Goal: Task Accomplishment & Management: Manage account settings

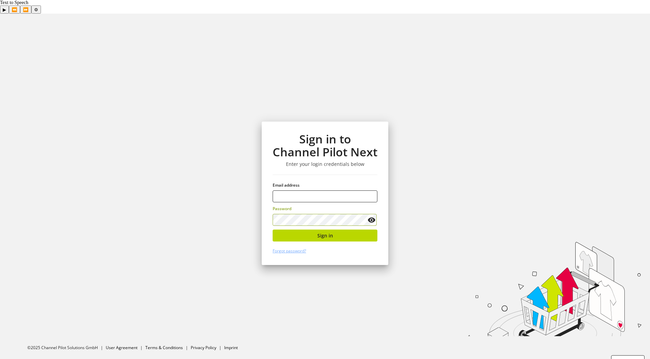
type input "**********"
click at [323, 232] on span "Sign in" at bounding box center [325, 235] width 16 height 7
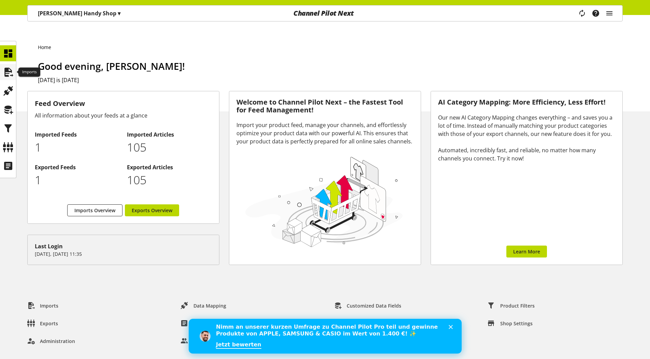
click at [10, 71] on icon at bounding box center [8, 72] width 11 height 14
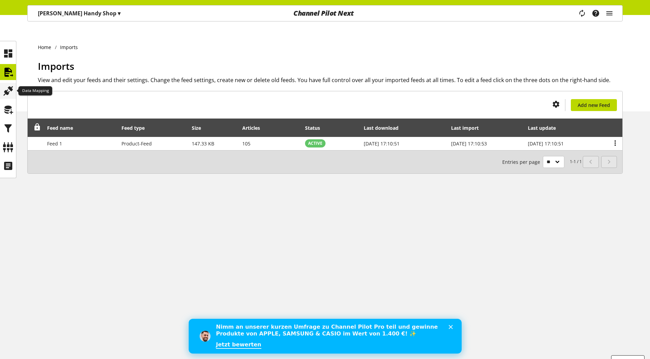
click at [10, 89] on icon at bounding box center [8, 91] width 11 height 14
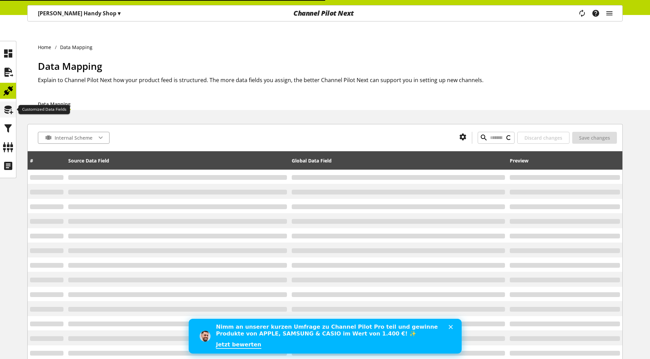
type input "*****"
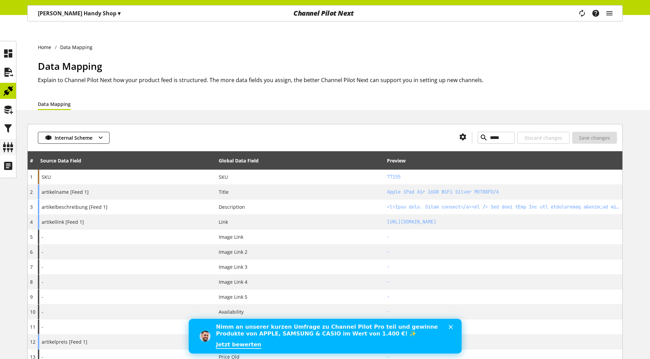
click at [13, 151] on icon at bounding box center [8, 148] width 11 height 14
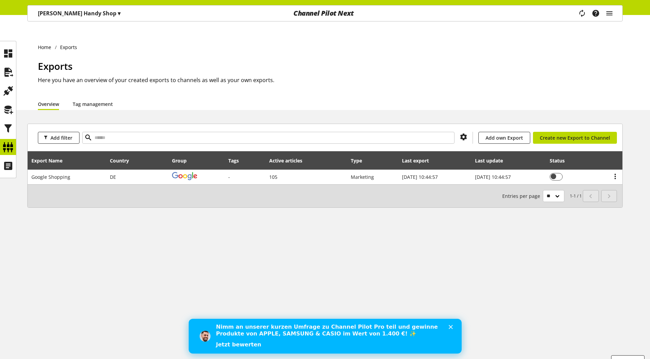
click at [233, 343] on link "Jetzt bewerten" at bounding box center [238, 346] width 45 height 8
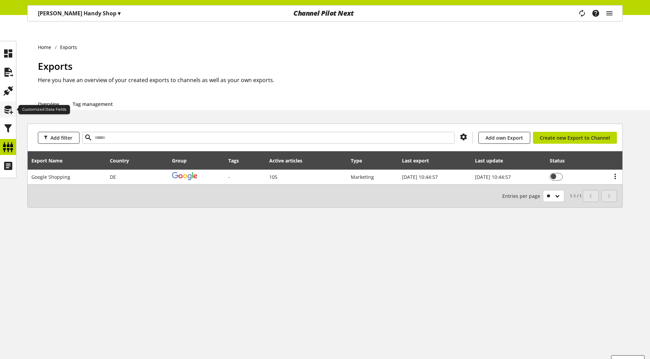
click at [9, 109] on icon at bounding box center [8, 110] width 11 height 14
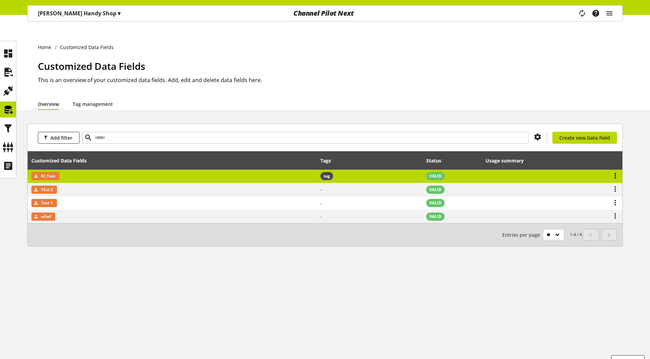
click at [612, 170] on icon at bounding box center [615, 176] width 8 height 12
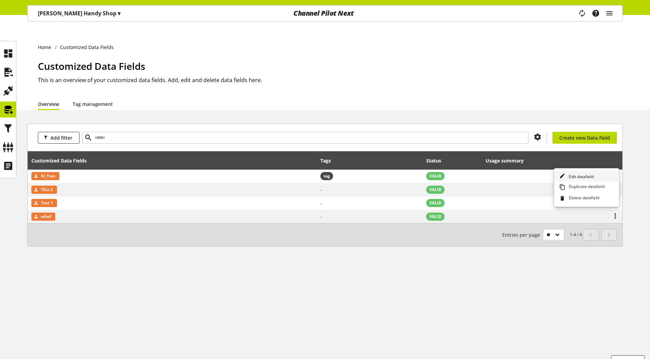
click at [587, 178] on span "Edit datafield" at bounding box center [580, 177] width 28 height 6
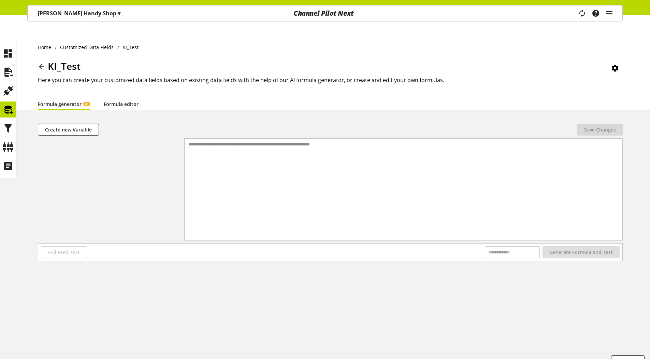
click at [122, 101] on link "Formula editor" at bounding box center [121, 104] width 35 height 7
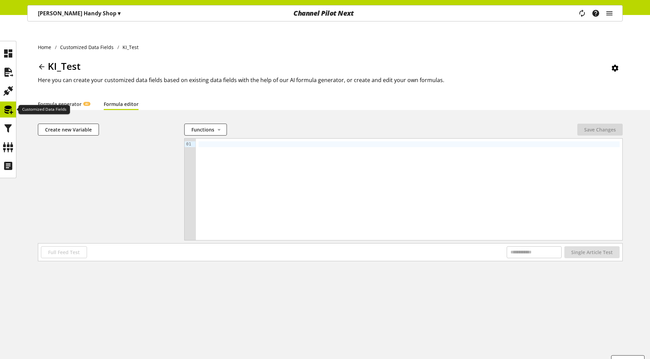
click at [9, 108] on icon at bounding box center [8, 110] width 11 height 14
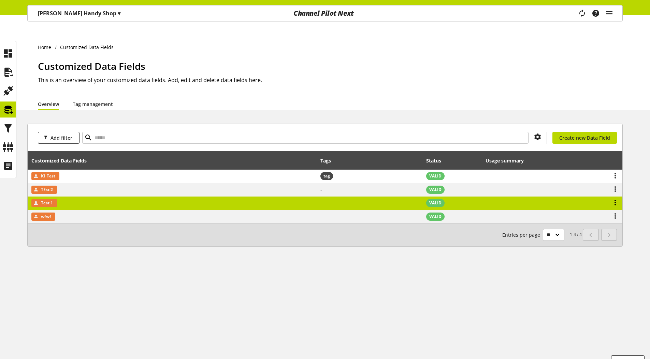
click at [617, 197] on icon at bounding box center [615, 203] width 8 height 12
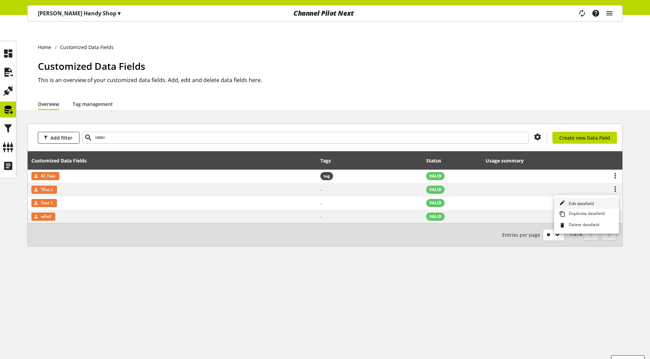
click at [567, 203] on span "Edit datafield" at bounding box center [580, 204] width 28 height 6
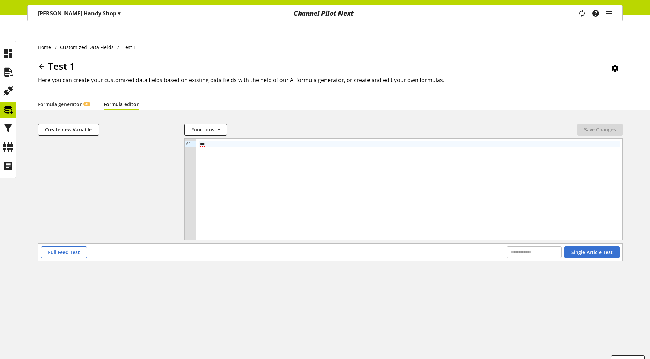
click at [127, 101] on link "Formula editor" at bounding box center [121, 104] width 35 height 7
click at [124, 101] on link "Formula editor" at bounding box center [121, 104] width 35 height 7
click at [66, 126] on span "Create new Variable" at bounding box center [68, 129] width 47 height 7
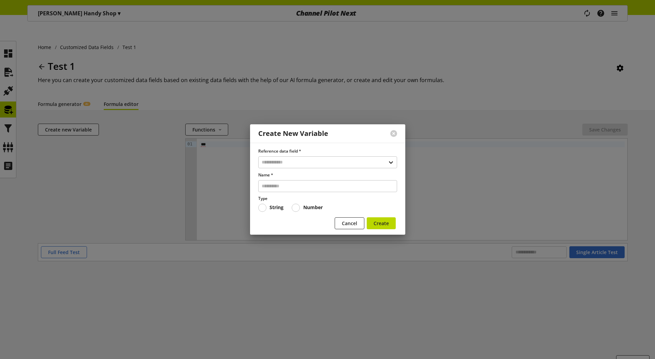
click at [5, 107] on div at bounding box center [327, 179] width 655 height 359
click at [10, 114] on div at bounding box center [327, 179] width 655 height 359
click at [389, 132] on div at bounding box center [393, 134] width 23 height 18
click at [399, 134] on div at bounding box center [393, 134] width 23 height 18
click at [395, 133] on button at bounding box center [393, 133] width 7 height 7
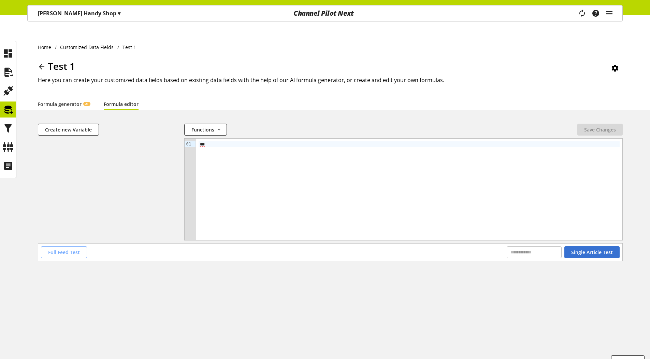
click at [66, 247] on button "Full Feed Test" at bounding box center [64, 253] width 46 height 12
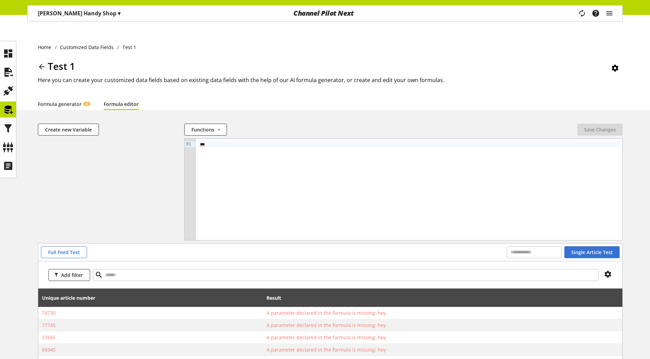
click at [61, 17] on div "Joels Handy Shop ▾" at bounding box center [79, 13] width 99 height 12
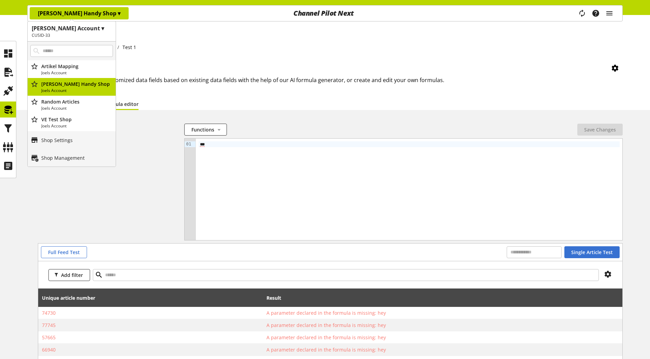
click at [612, 20] on div "Task manager Help center Sigurd Sippel sigurd.sippel@channelpilot.com User Mana…" at bounding box center [598, 13] width 48 height 16
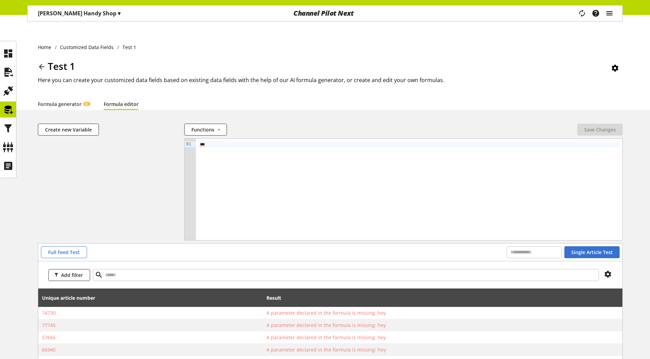
click at [610, 18] on icon "main navigation" at bounding box center [609, 13] width 8 height 12
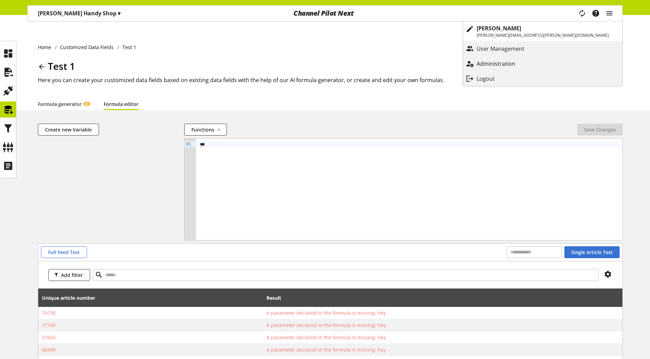
click at [529, 60] on p "Administration" at bounding box center [502, 64] width 52 height 8
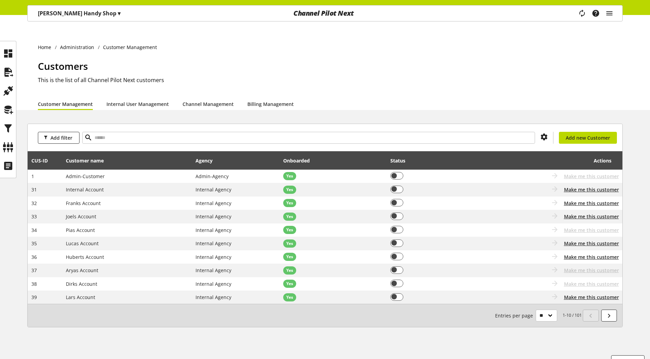
click at [221, 124] on div "Add filter You don't have permission to create a new customer Add new Customer" at bounding box center [325, 137] width 594 height 27
click at [213, 132] on input "text" at bounding box center [308, 138] width 453 height 12
type input "****"
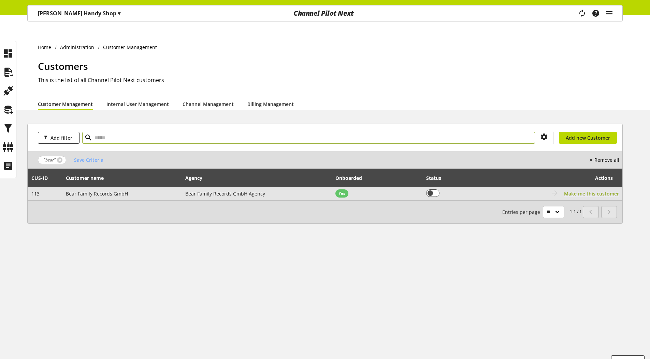
click at [607, 190] on span "Make me this customer" at bounding box center [591, 193] width 55 height 7
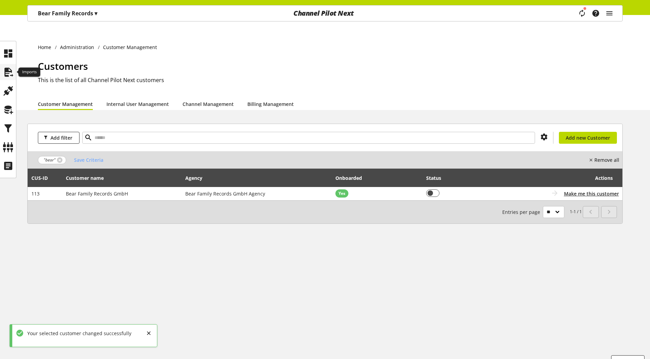
click at [13, 69] on icon at bounding box center [8, 72] width 11 height 14
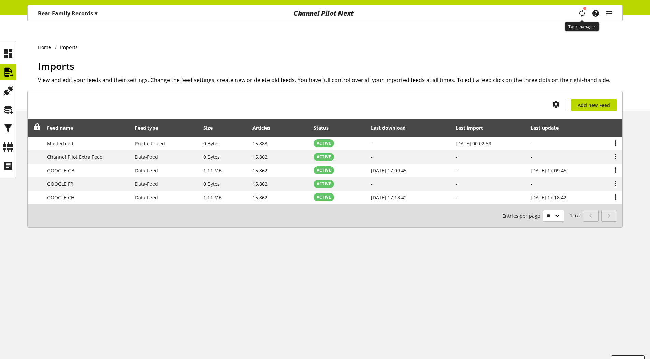
click at [584, 13] on icon "main navigation" at bounding box center [581, 13] width 9 height 13
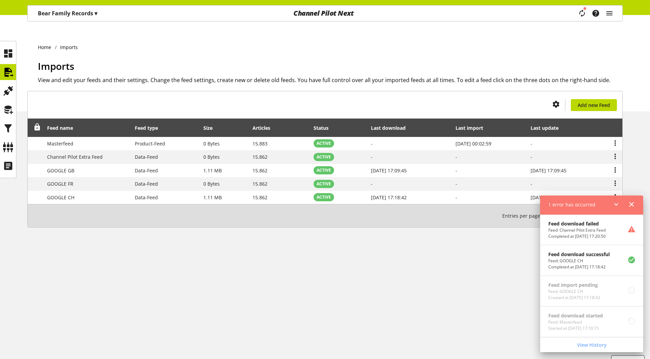
click at [80, 16] on p "Bear Family Records ▾" at bounding box center [67, 13] width 59 height 8
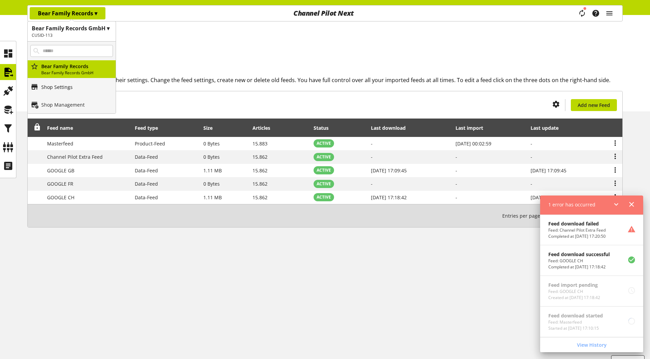
click at [72, 84] on link "Shop Settings" at bounding box center [72, 87] width 88 height 18
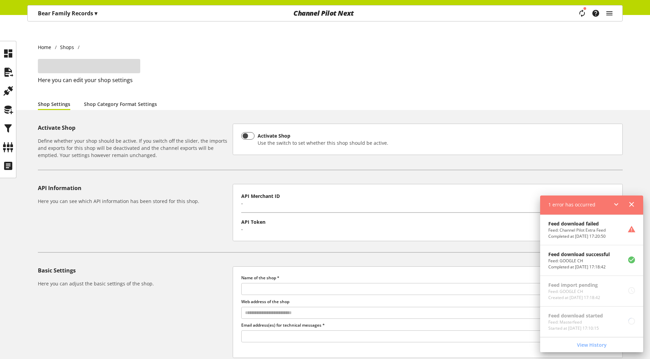
type input "**********"
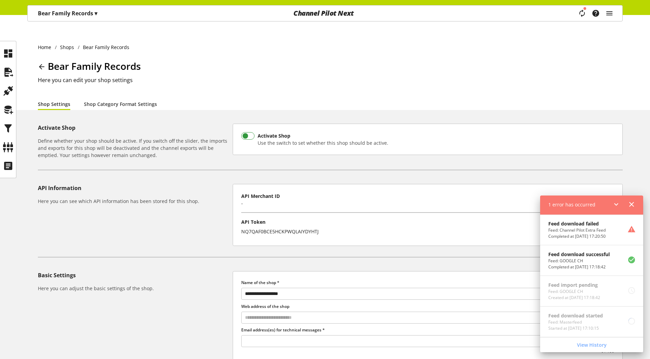
click at [267, 132] on div "Activate Shop" at bounding box center [322, 135] width 131 height 7
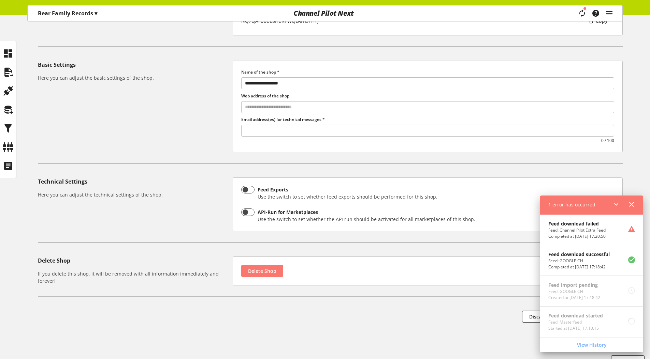
click at [615, 202] on icon at bounding box center [616, 204] width 8 height 12
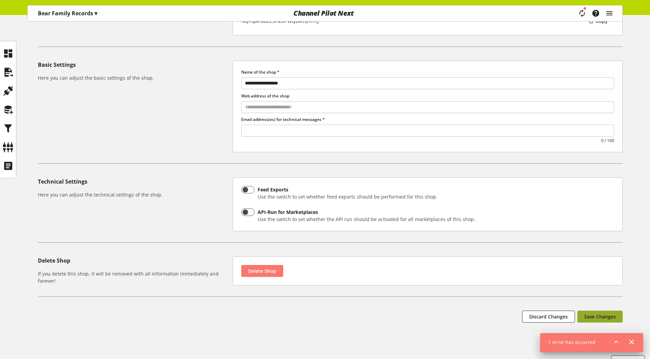
click at [601, 313] on span "Save Changes" at bounding box center [600, 316] width 32 height 7
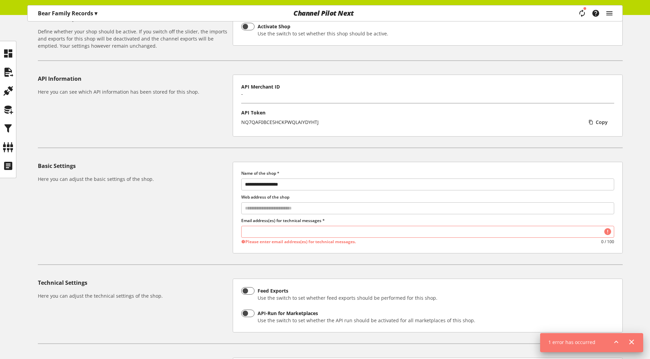
scroll to position [129, 0]
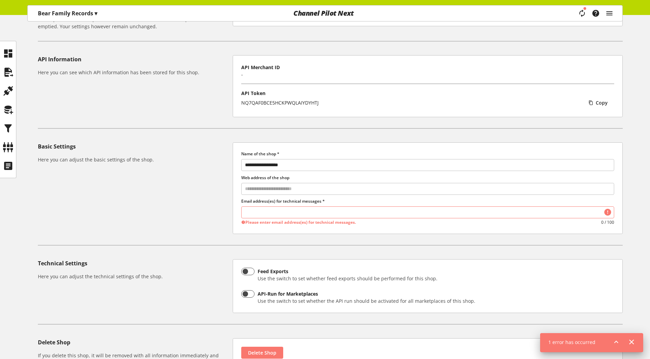
click at [328, 208] on input "text" at bounding box center [427, 212] width 372 height 9
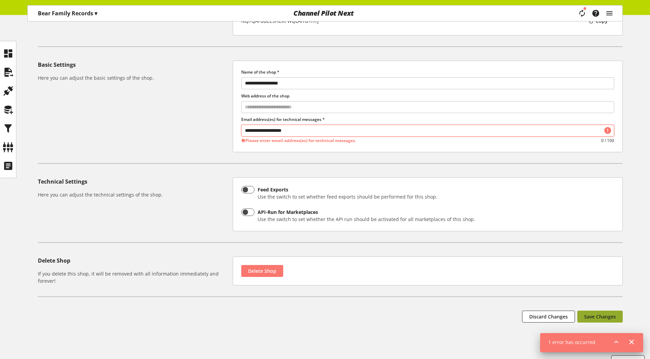
type input "**********"
click at [599, 313] on span "Save Changes" at bounding box center [600, 316] width 32 height 7
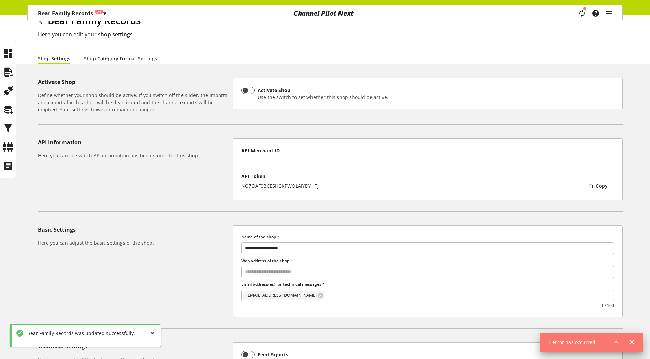
scroll to position [0, 0]
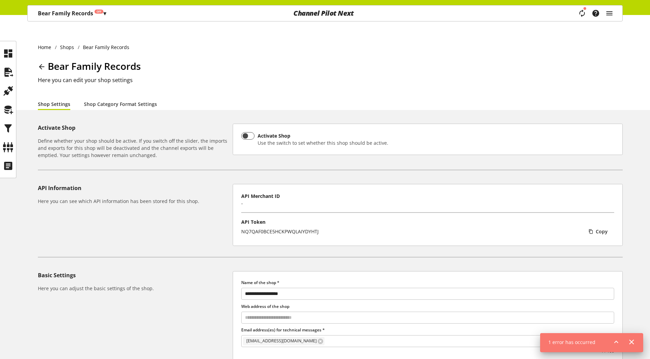
click at [67, 21] on div "Bear Family Records Off ▾ Bear Family Records GmbH ▾ CUSID-113 All customers Be…" at bounding box center [72, 13] width 89 height 16
click at [49, 17] on p "Bear Family Records Off ▾" at bounding box center [72, 13] width 68 height 8
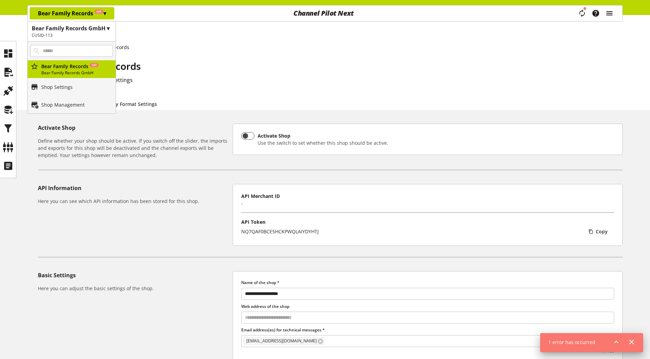
click at [611, 14] on icon "main navigation" at bounding box center [609, 13] width 8 height 12
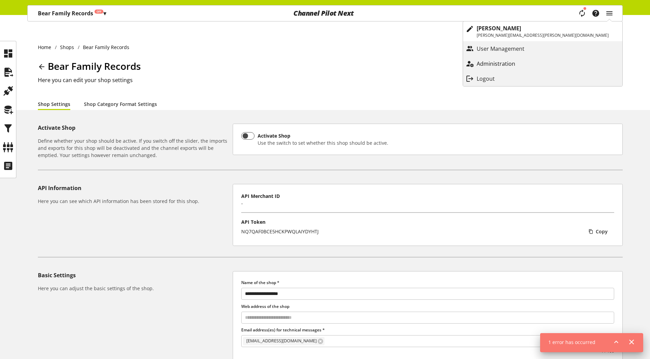
click at [566, 58] on link "Administration" at bounding box center [542, 64] width 159 height 12
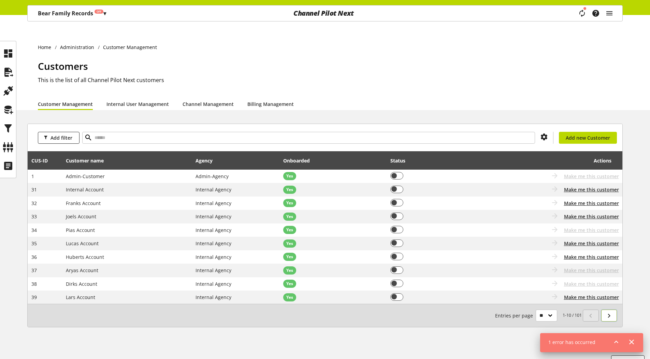
click at [608, 310] on icon at bounding box center [609, 316] width 8 height 12
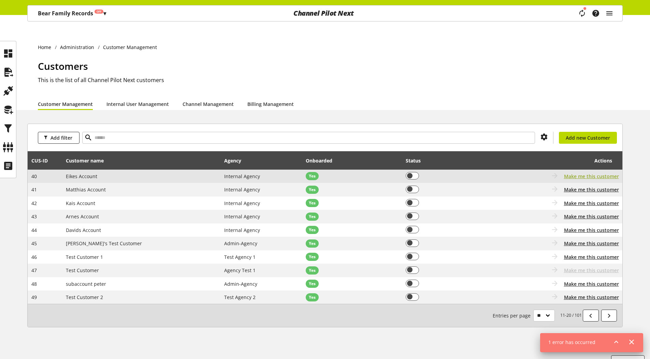
click at [594, 173] on span "Make me this customer" at bounding box center [591, 176] width 55 height 7
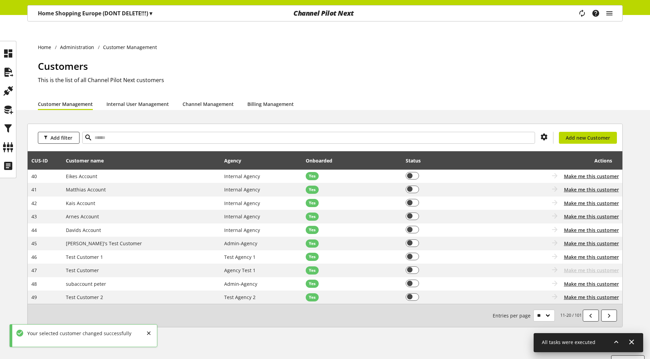
click at [80, 15] on p "Home Shopping Europe (DONT DELETE!!!) ▾" at bounding box center [95, 13] width 114 height 8
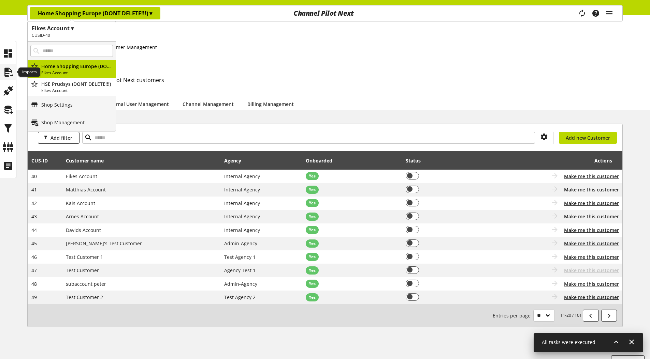
click at [11, 67] on icon at bounding box center [8, 72] width 11 height 14
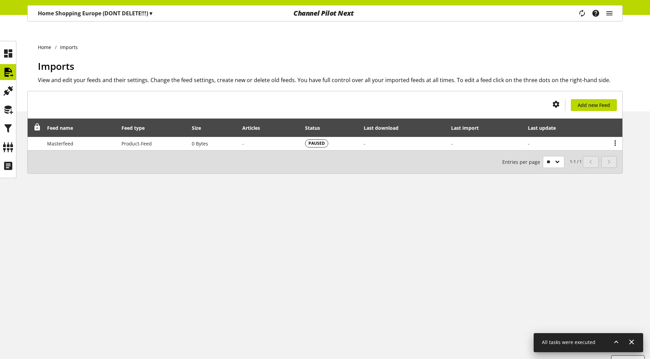
click at [67, 12] on p "Home Shopping Europe (DONT DELETE!!!) ▾" at bounding box center [95, 13] width 114 height 8
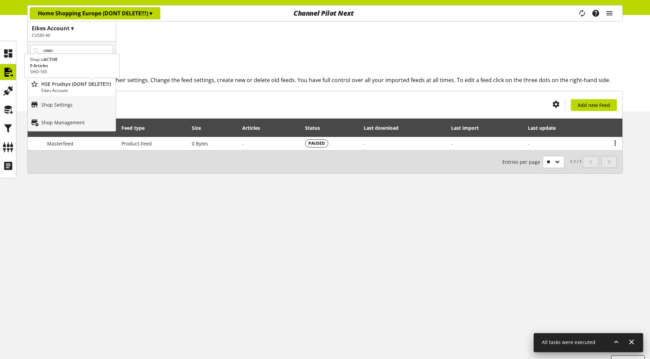
click at [54, 88] on p "Eikes Account" at bounding box center [77, 91] width 72 height 6
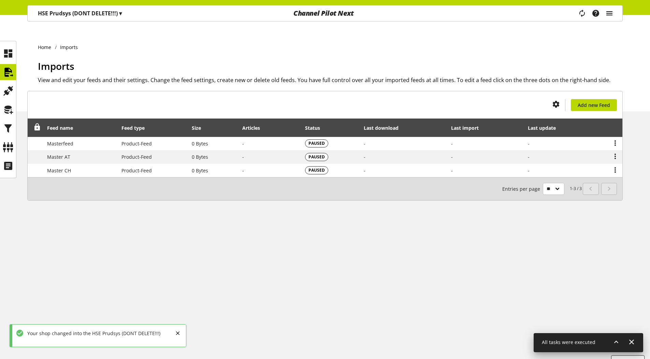
click at [612, 18] on icon "main navigation" at bounding box center [609, 13] width 8 height 12
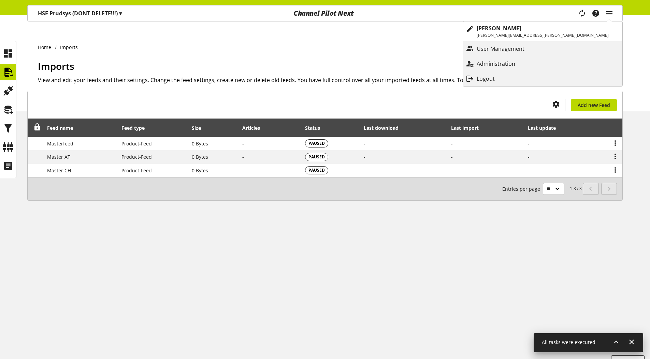
click at [529, 66] on p "Administration" at bounding box center [502, 64] width 52 height 8
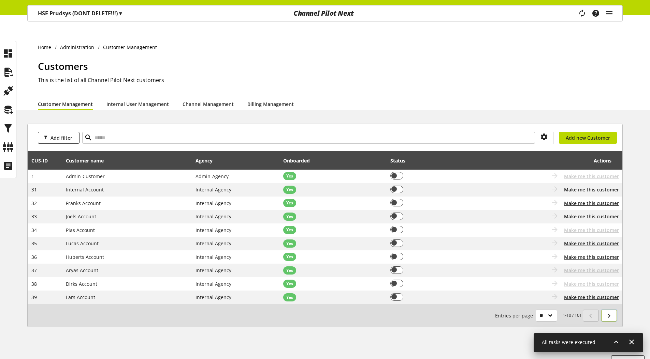
click at [607, 310] on icon at bounding box center [609, 316] width 8 height 12
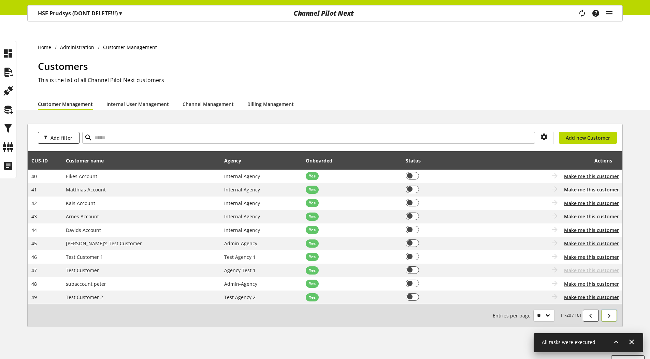
click at [607, 310] on icon at bounding box center [609, 316] width 8 height 12
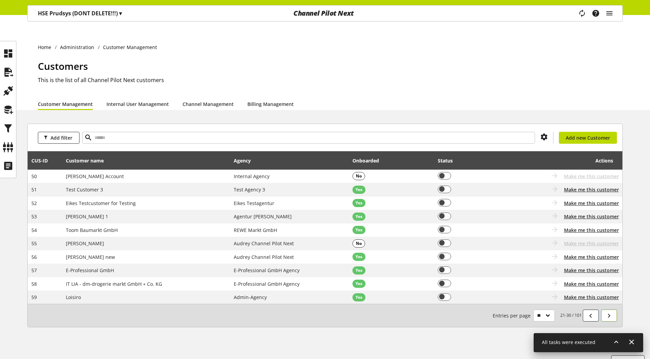
click at [607, 310] on icon at bounding box center [609, 316] width 8 height 12
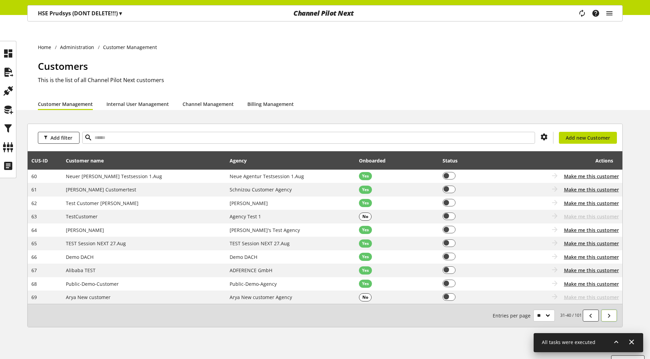
click at [607, 310] on icon at bounding box center [609, 316] width 8 height 12
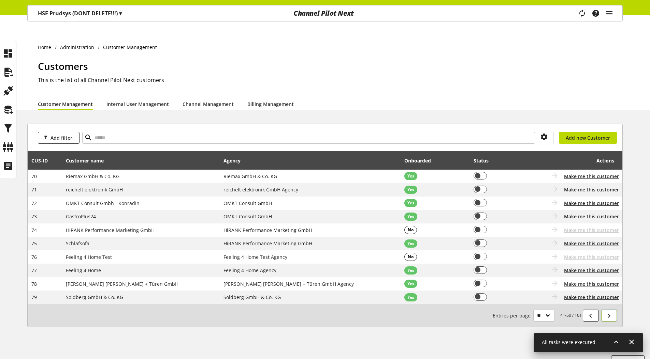
click at [607, 310] on icon at bounding box center [609, 316] width 8 height 12
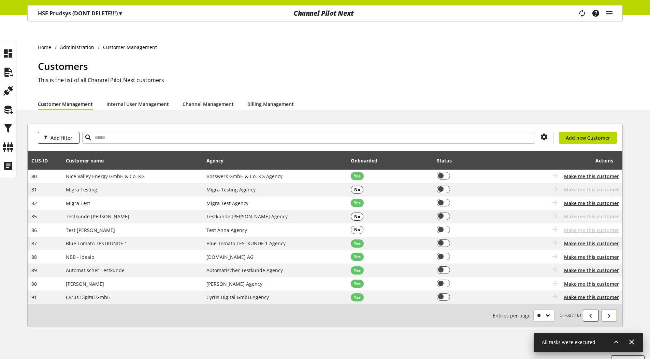
click at [607, 310] on icon at bounding box center [609, 316] width 8 height 12
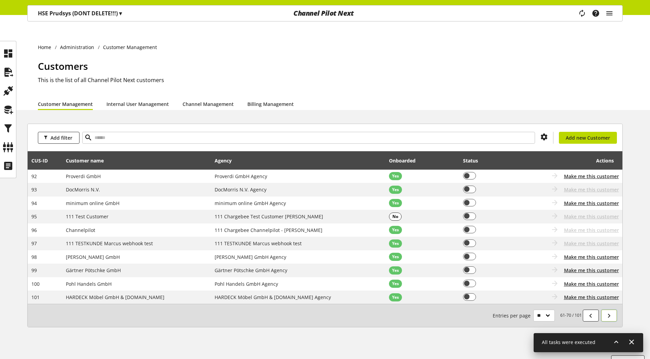
click at [607, 310] on icon at bounding box center [609, 316] width 8 height 12
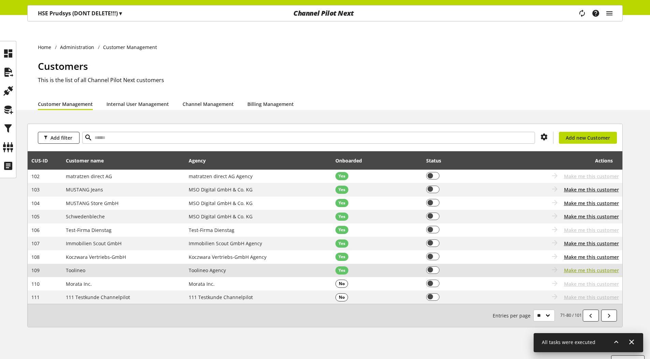
click at [593, 267] on span "Make me this customer" at bounding box center [591, 270] width 55 height 7
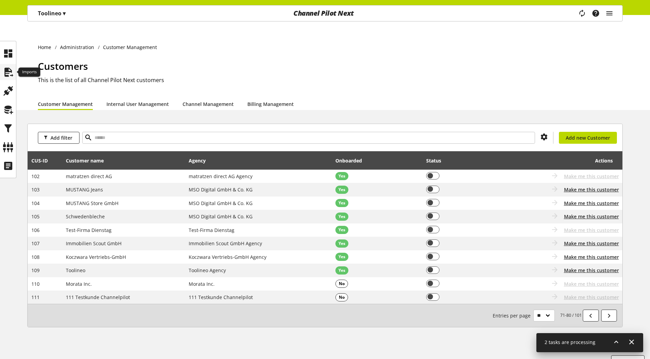
click at [10, 70] on icon at bounding box center [8, 72] width 11 height 14
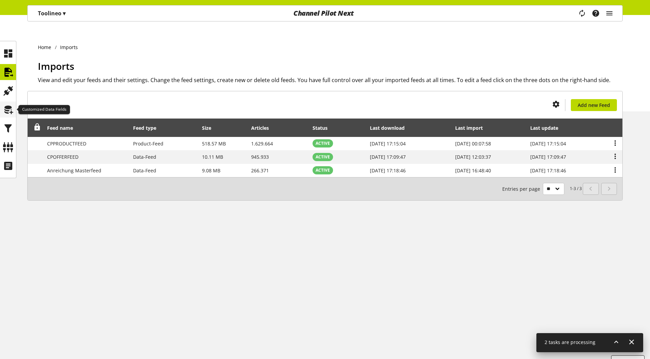
click at [8, 111] on icon at bounding box center [8, 110] width 11 height 14
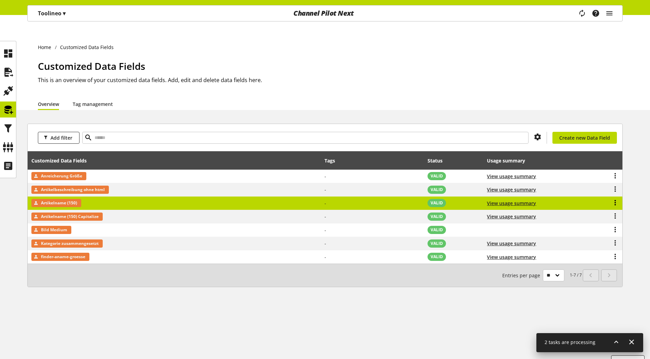
click at [616, 197] on icon at bounding box center [615, 203] width 8 height 12
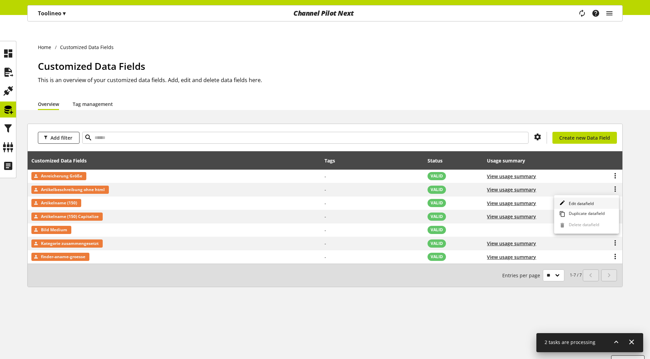
click at [563, 203] on icon at bounding box center [562, 202] width 6 height 9
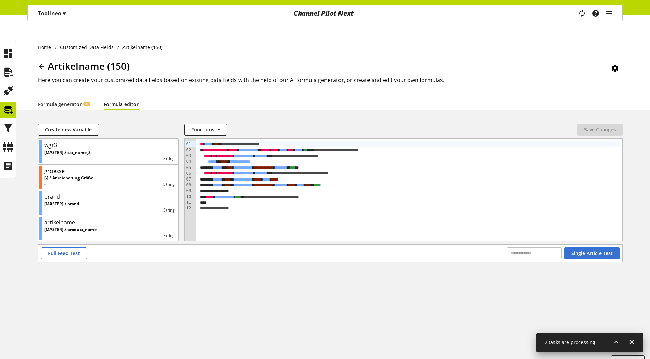
click at [70, 231] on div "**********" at bounding box center [330, 191] width 585 height 106
click at [68, 250] on span "Full Feed Test" at bounding box center [64, 253] width 32 height 7
click at [67, 250] on span "Full Feed Test" at bounding box center [64, 253] width 32 height 7
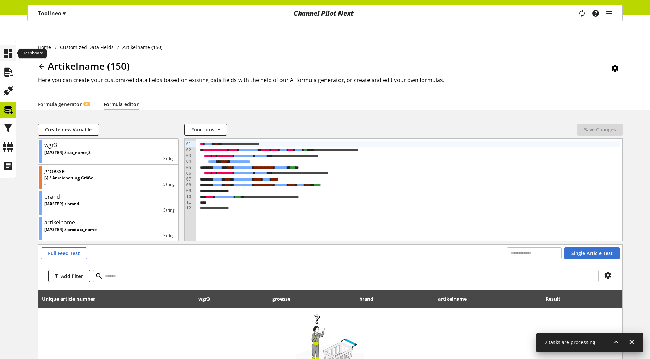
click at [10, 47] on icon at bounding box center [8, 54] width 11 height 14
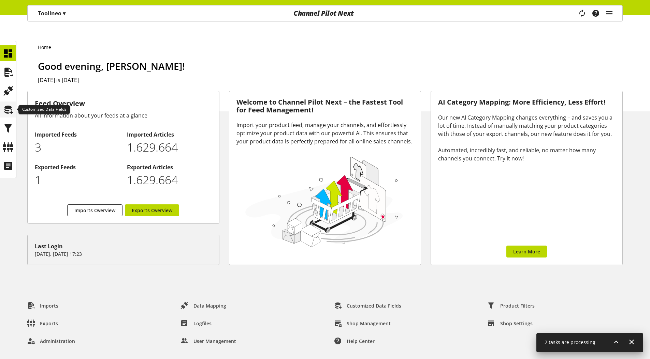
click at [12, 109] on icon at bounding box center [8, 110] width 11 height 14
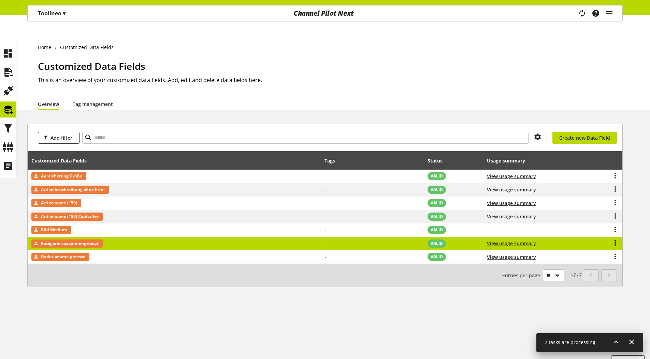
click at [616, 237] on icon at bounding box center [615, 243] width 8 height 12
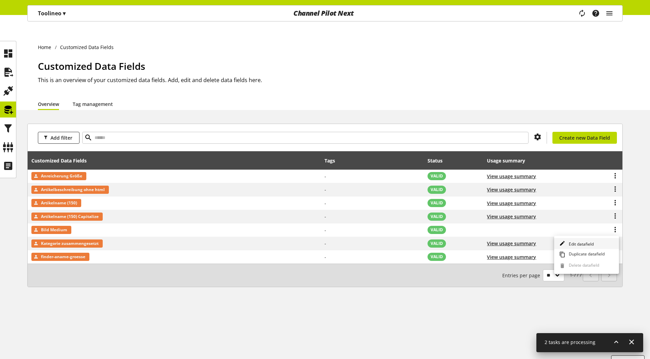
click at [600, 242] on link "Edit datafield" at bounding box center [586, 243] width 65 height 11
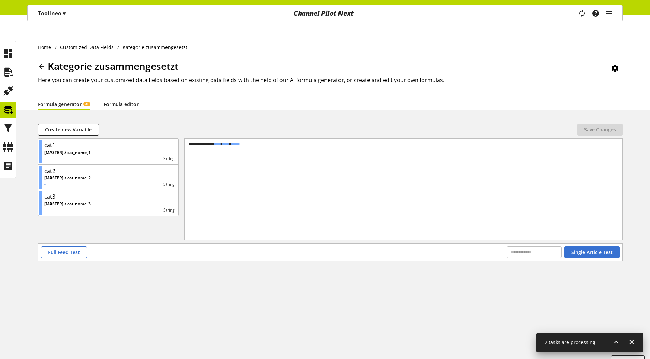
click at [129, 101] on link "Formula editor" at bounding box center [121, 104] width 35 height 7
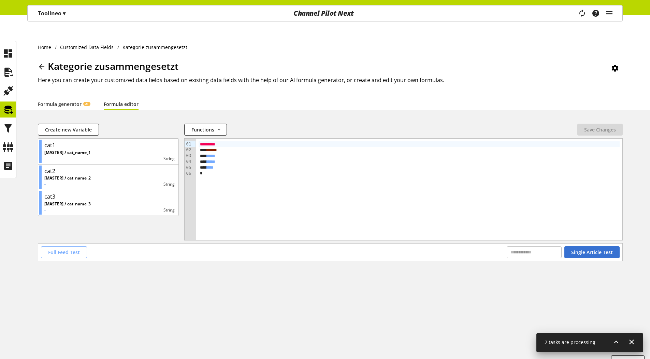
click at [61, 247] on button "Full Feed Test" at bounding box center [64, 253] width 46 height 12
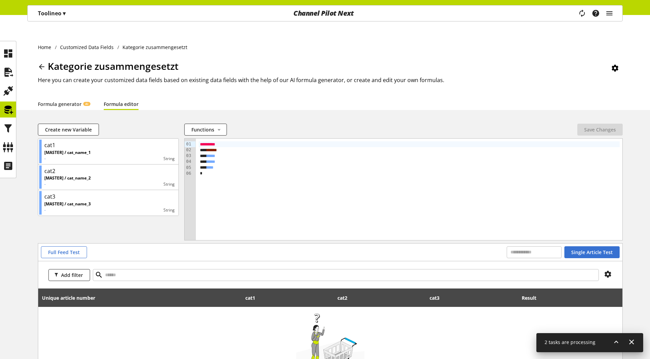
scroll to position [77, 0]
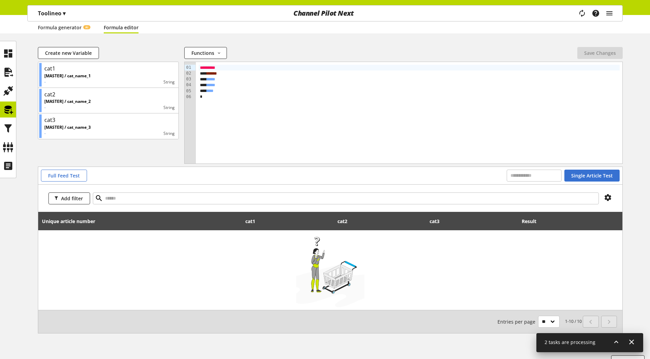
click at [642, 72] on div "Create new Variable Functions abs avg base64_decode base64_encode capitalize ca…" at bounding box center [325, 198] width 650 height 303
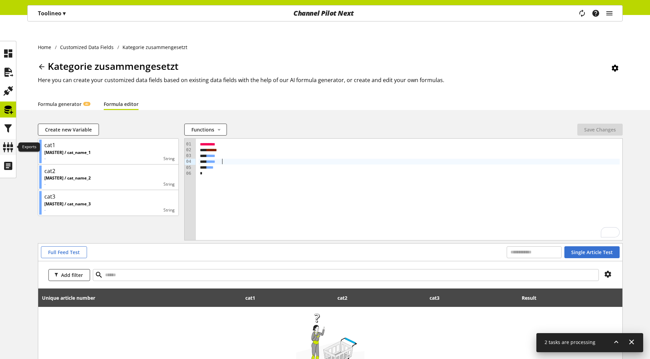
click at [10, 144] on icon at bounding box center [8, 148] width 11 height 14
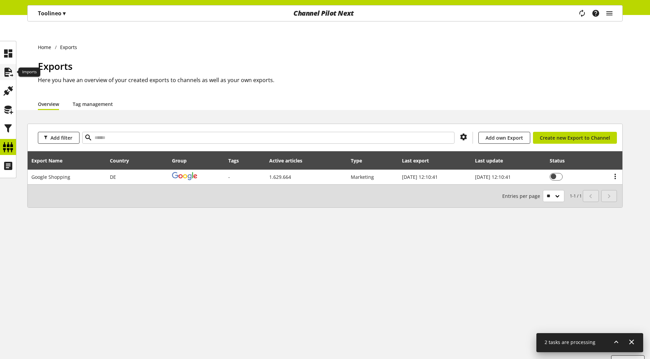
click at [12, 79] on icon at bounding box center [8, 72] width 11 height 14
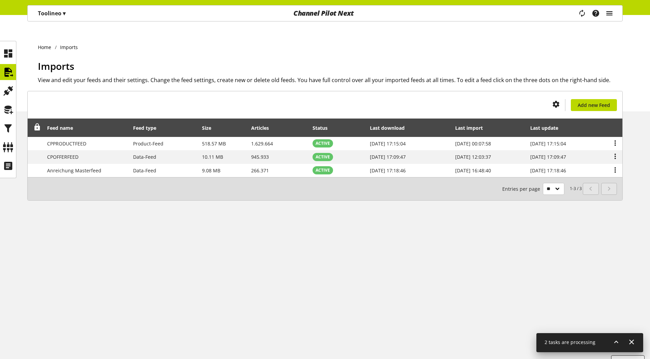
click at [613, 13] on icon "main navigation" at bounding box center [609, 13] width 8 height 12
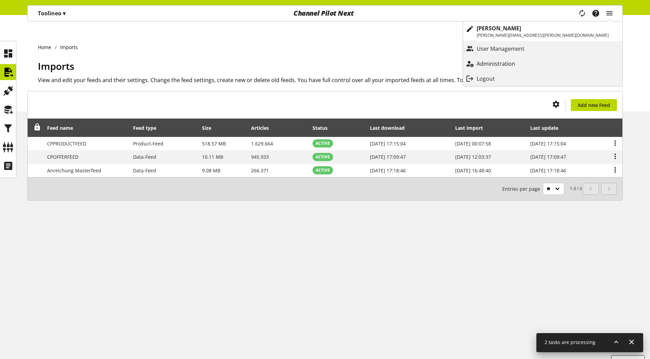
click at [564, 69] on link "Administration" at bounding box center [542, 64] width 159 height 12
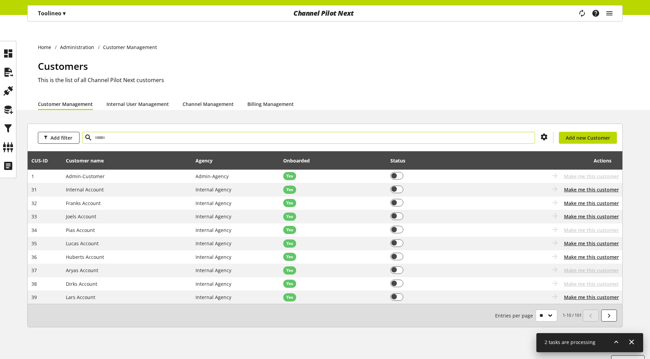
click at [119, 132] on input "text" at bounding box center [308, 138] width 453 height 12
click at [5, 147] on icon at bounding box center [8, 148] width 11 height 14
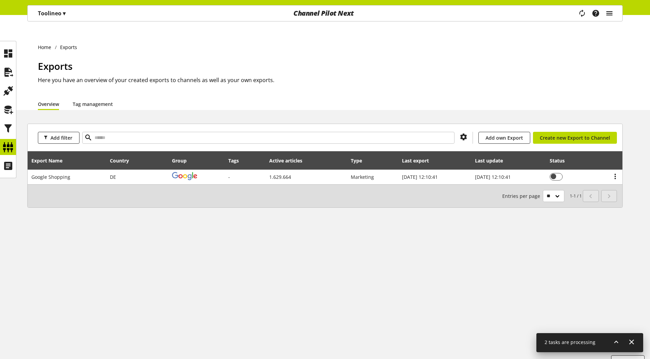
click at [610, 16] on icon "main navigation" at bounding box center [609, 13] width 8 height 12
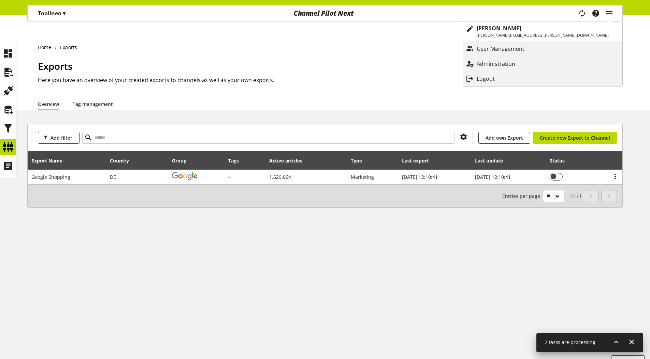
click at [566, 69] on link "Administration" at bounding box center [542, 64] width 159 height 12
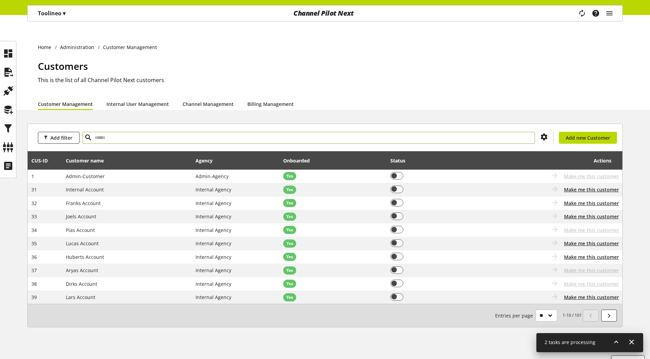
click at [272, 132] on input "text" at bounding box center [308, 138] width 453 height 12
type input "****"
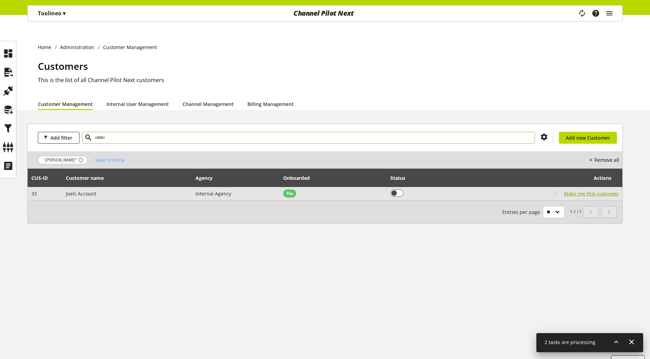
click at [599, 190] on span "Make me this customer" at bounding box center [591, 193] width 55 height 7
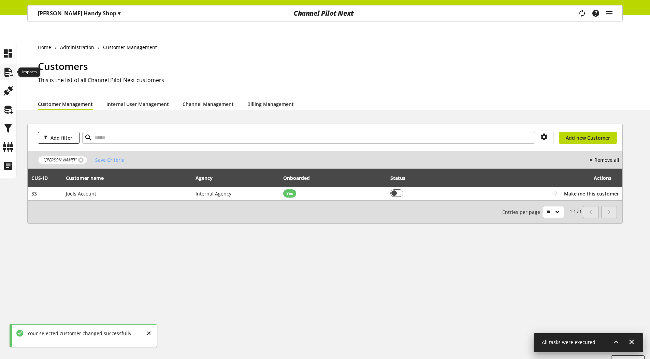
click at [8, 76] on icon at bounding box center [8, 72] width 11 height 14
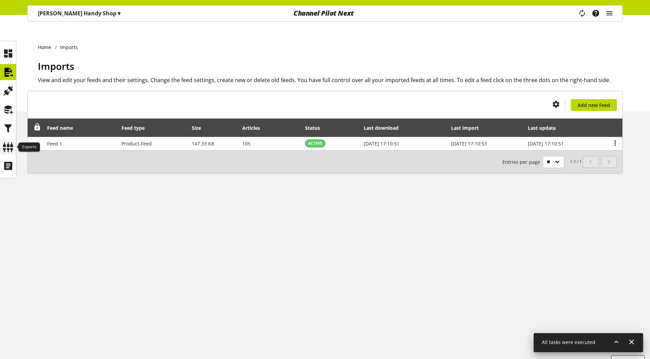
click at [11, 152] on icon at bounding box center [8, 148] width 11 height 14
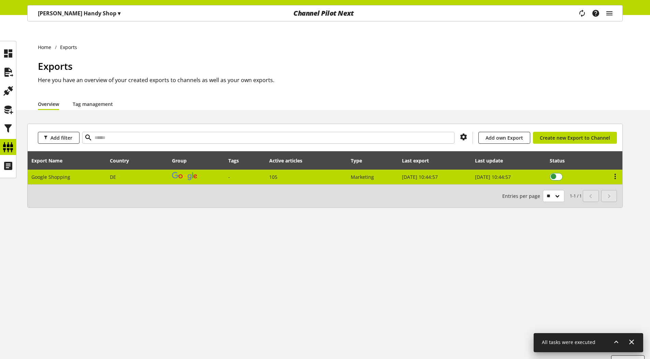
click at [562, 173] on label at bounding box center [555, 177] width 13 height 8
click at [612, 171] on icon at bounding box center [615, 177] width 8 height 12
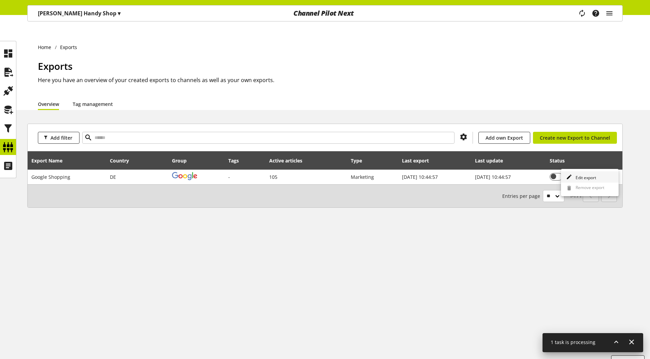
click at [595, 175] on span "Edit export" at bounding box center [584, 178] width 23 height 6
select select "********"
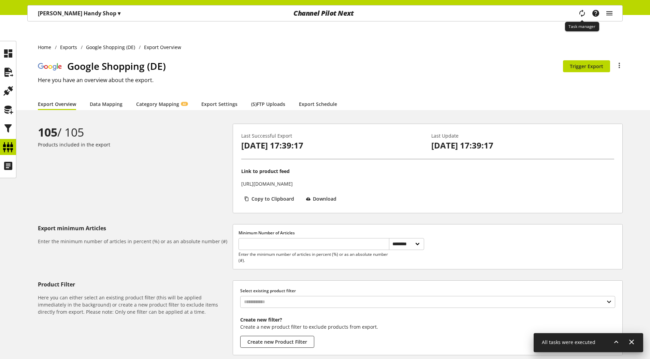
click at [583, 12] on icon "main navigation" at bounding box center [581, 13] width 15 height 14
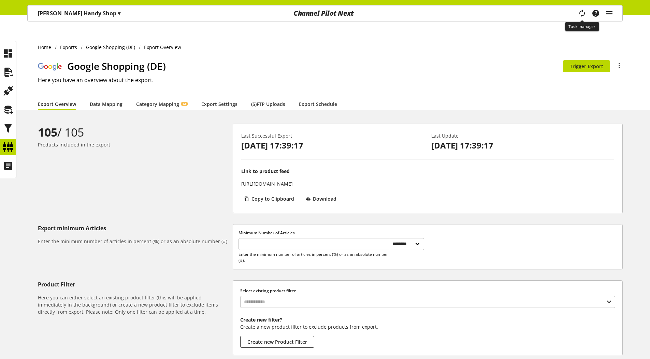
click at [583, 12] on icon "main navigation" at bounding box center [582, 13] width 12 height 14
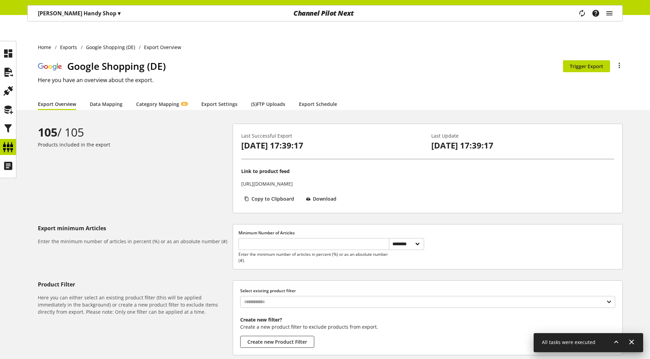
click at [613, 337] on icon at bounding box center [616, 342] width 8 height 12
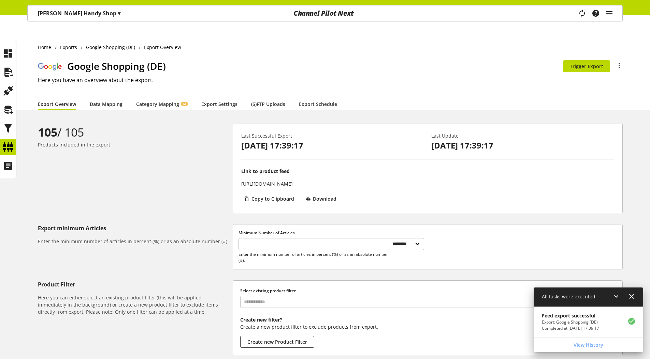
click at [632, 221] on div "**********" at bounding box center [325, 265] width 650 height 282
click at [9, 148] on icon at bounding box center [8, 148] width 11 height 14
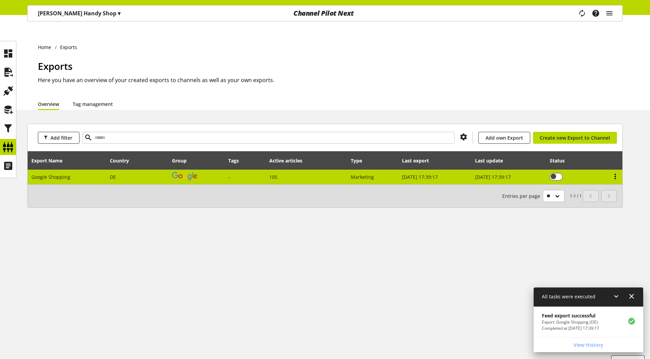
click at [616, 171] on icon at bounding box center [615, 177] width 8 height 12
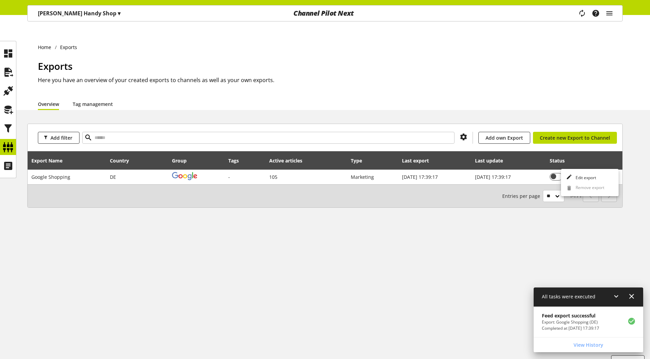
click at [587, 179] on div "You don't have permission to edit an export Edit export This export is active a…" at bounding box center [590, 182] width 58 height 27
click at [570, 174] on icon at bounding box center [569, 177] width 6 height 9
select select "********"
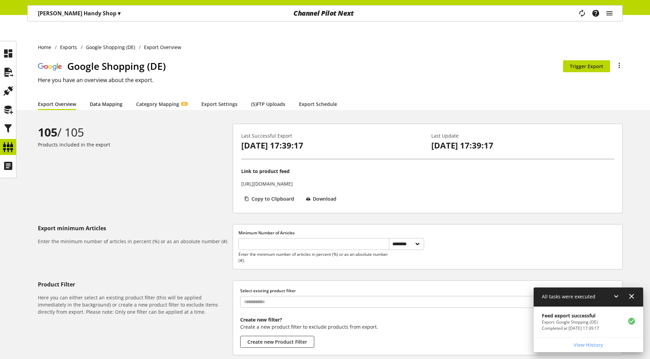
click at [112, 101] on link "Data Mapping" at bounding box center [106, 104] width 33 height 7
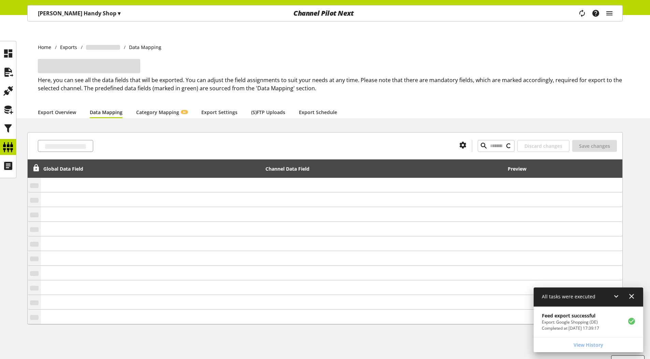
type input "*****"
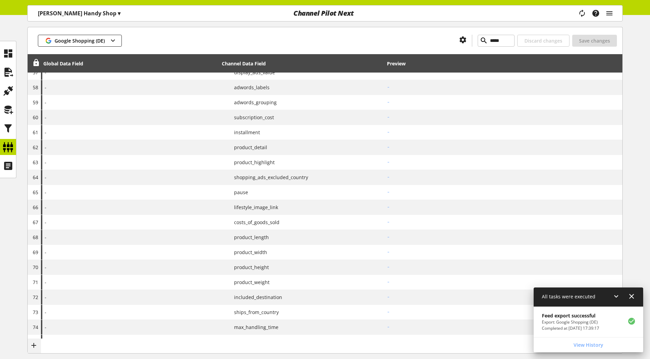
scroll to position [1022, 0]
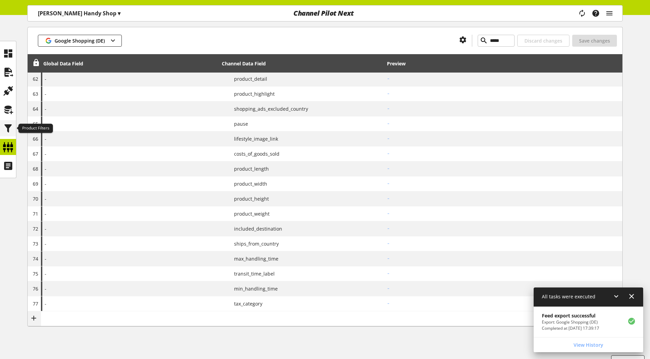
click at [10, 125] on icon at bounding box center [8, 129] width 11 height 14
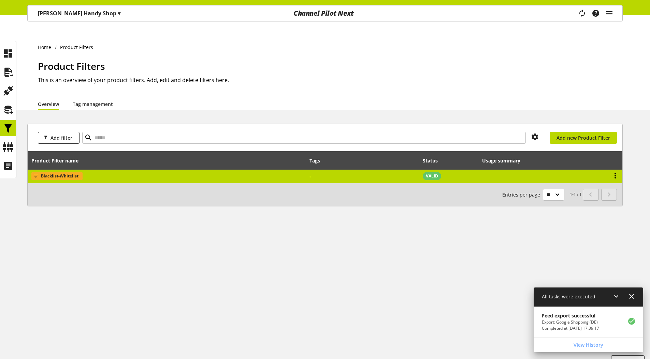
click at [616, 170] on icon at bounding box center [615, 176] width 8 height 12
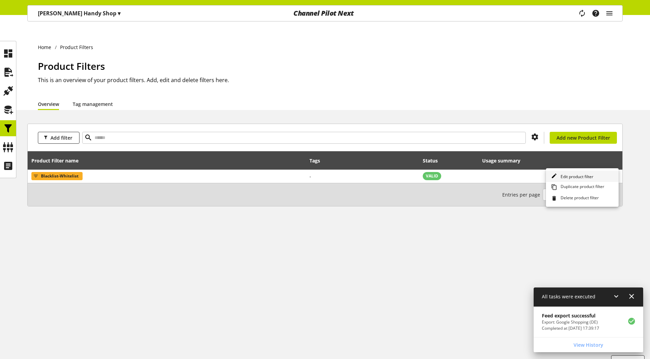
click at [561, 178] on span "Edit product filter" at bounding box center [575, 177] width 35 height 6
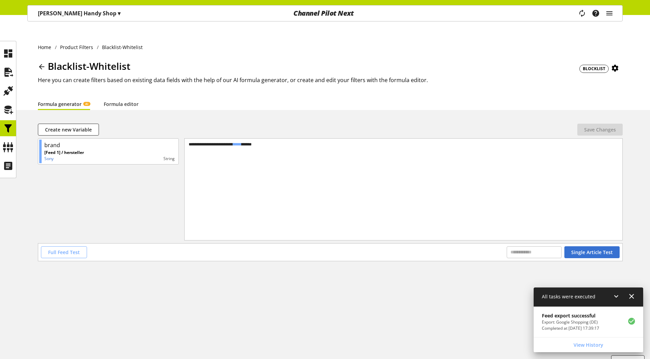
click at [72, 249] on span "Full Feed Test" at bounding box center [64, 252] width 32 height 7
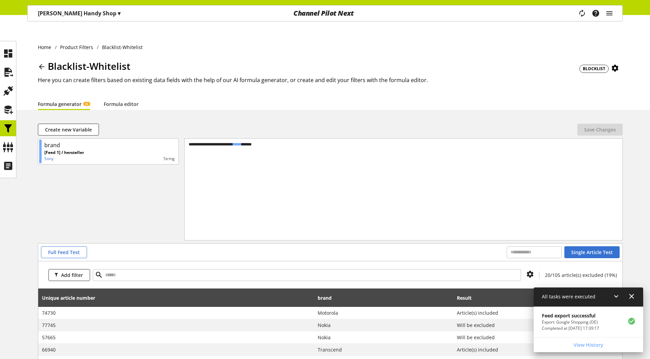
scroll to position [119, 0]
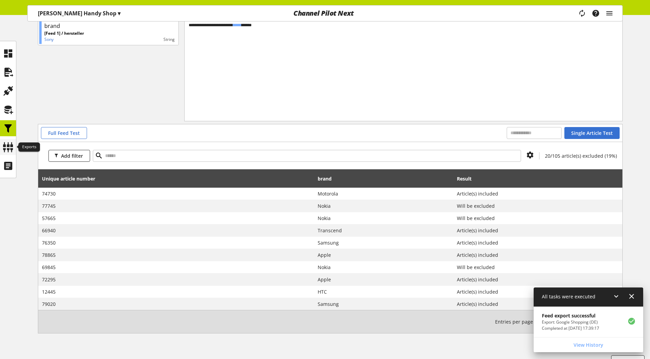
click at [13, 148] on div at bounding box center [8, 147] width 16 height 16
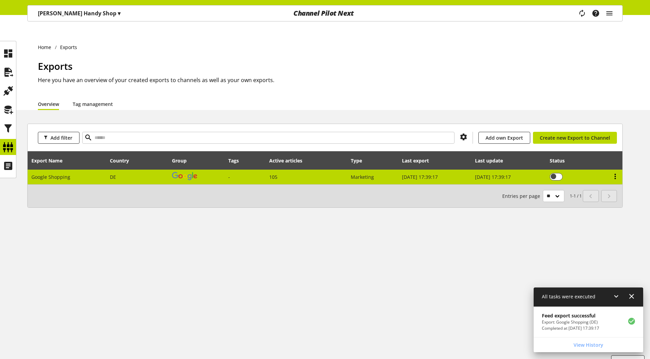
click at [611, 171] on icon at bounding box center [615, 177] width 8 height 12
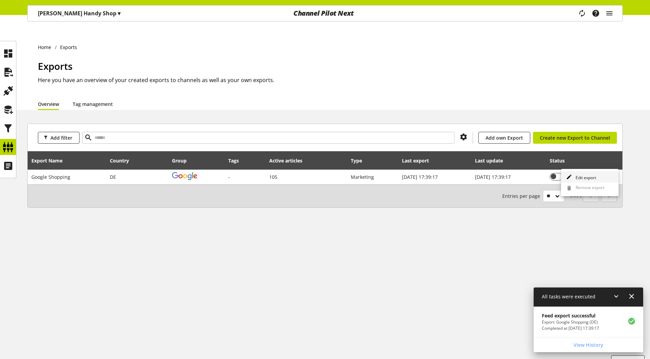
click at [599, 180] on link "Edit export" at bounding box center [590, 177] width 58 height 11
select select "********"
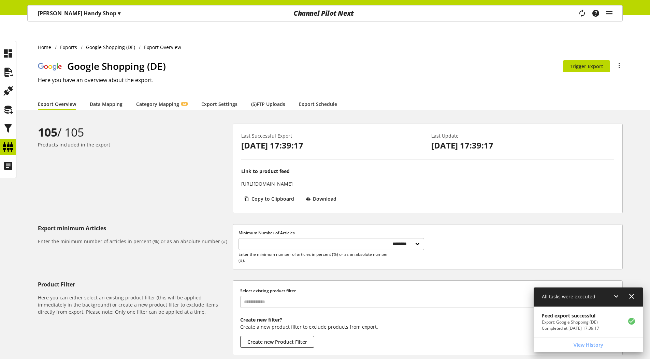
click at [343, 295] on div "Select existing product filter Create new filter? Create a new product filter t…" at bounding box center [427, 318] width 389 height 74
click at [339, 296] on input "text" at bounding box center [427, 302] width 375 height 12
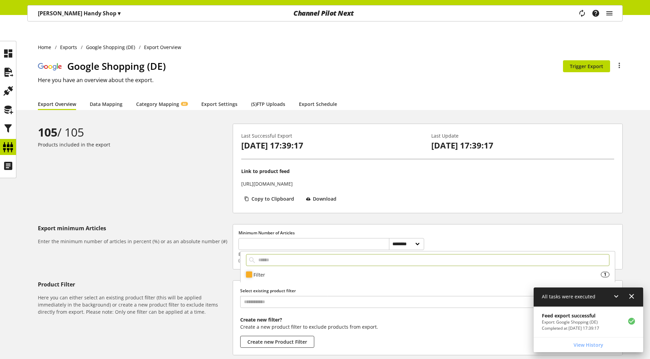
click at [262, 277] on div "Filter" at bounding box center [426, 274] width 347 height 7
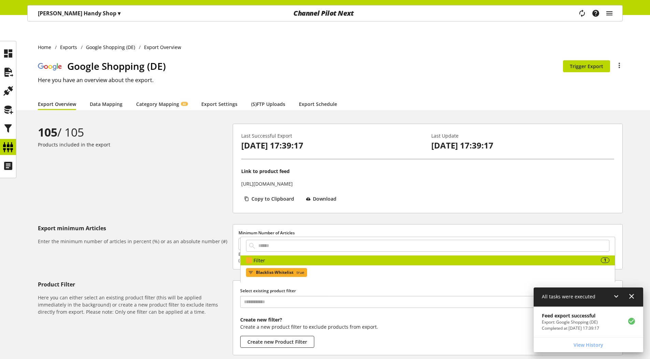
click at [270, 274] on span "Blacklist-Whitelist" at bounding box center [275, 273] width 38 height 8
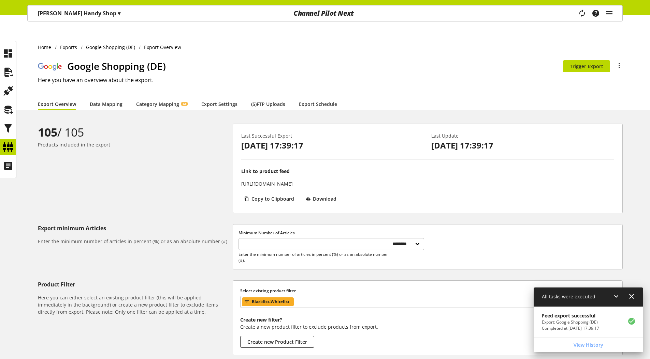
scroll to position [56, 0]
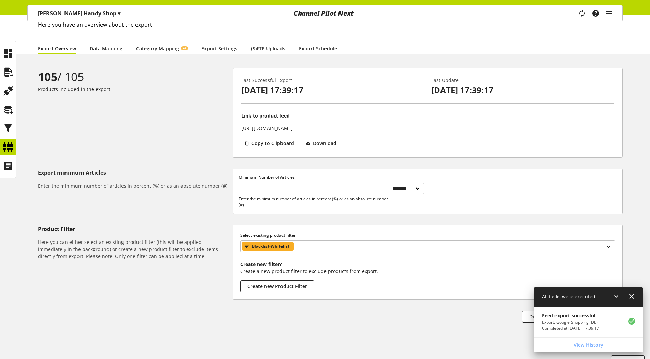
click at [634, 298] on icon at bounding box center [631, 297] width 8 height 12
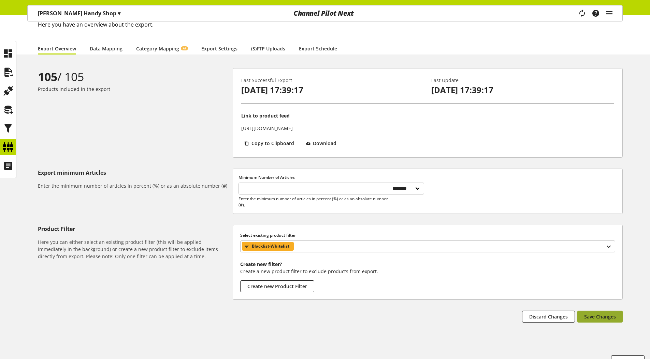
click at [595, 311] on button "Save Changes" at bounding box center [599, 317] width 45 height 12
click at [9, 143] on icon at bounding box center [8, 148] width 11 height 14
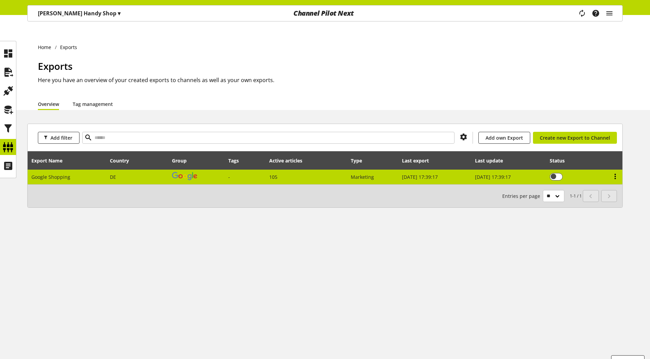
click at [614, 171] on icon at bounding box center [615, 177] width 8 height 12
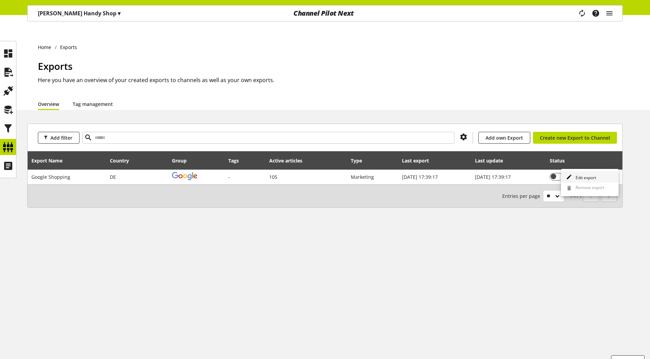
click at [591, 175] on span "Edit export" at bounding box center [584, 178] width 23 height 6
select select "********"
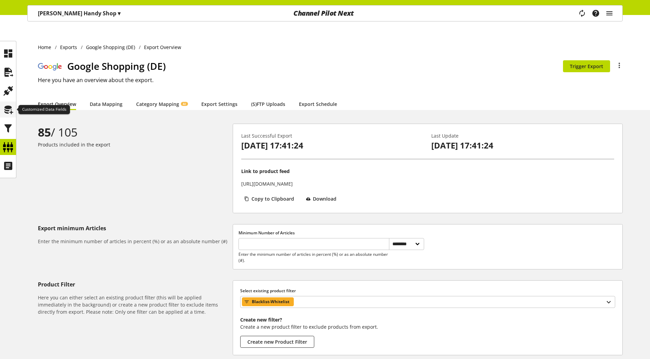
click at [9, 107] on icon at bounding box center [8, 110] width 11 height 14
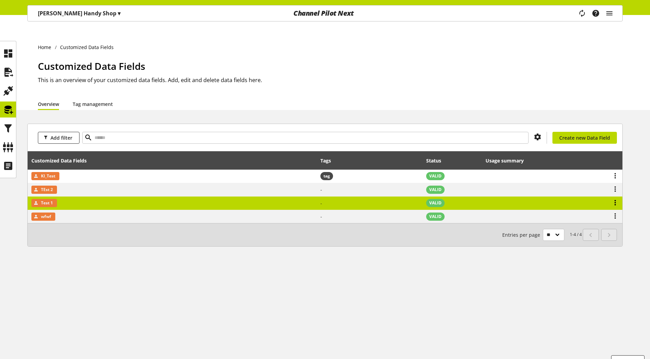
click at [615, 197] on icon at bounding box center [615, 203] width 8 height 12
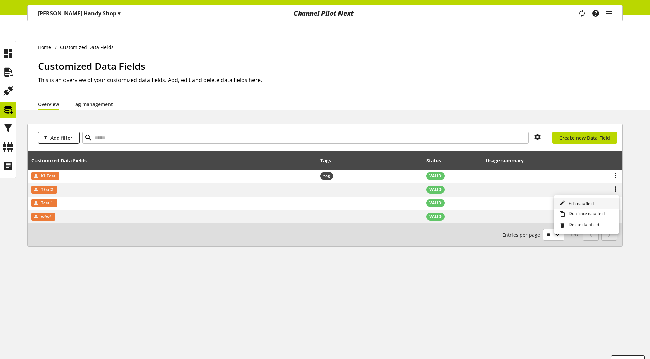
click at [585, 203] on span "Edit datafield" at bounding box center [580, 204] width 28 height 6
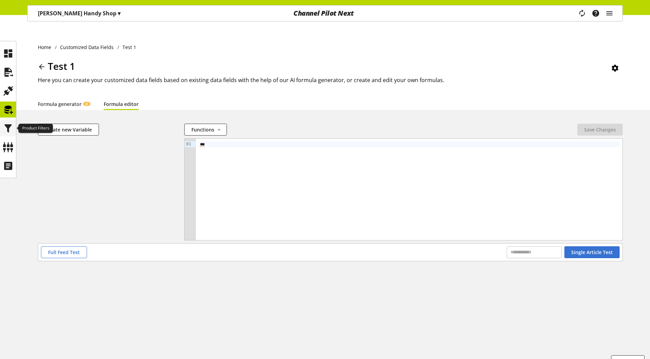
click at [6, 124] on icon at bounding box center [8, 129] width 11 height 14
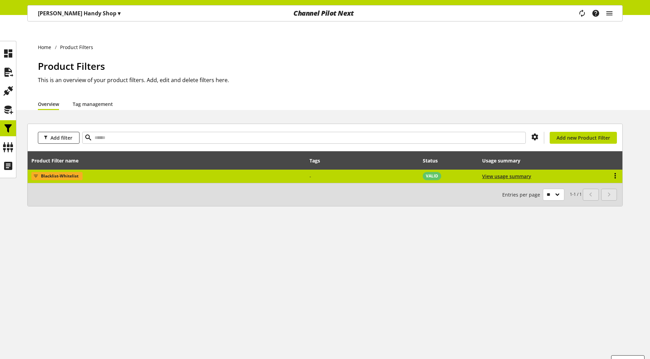
click at [616, 170] on icon at bounding box center [615, 176] width 8 height 12
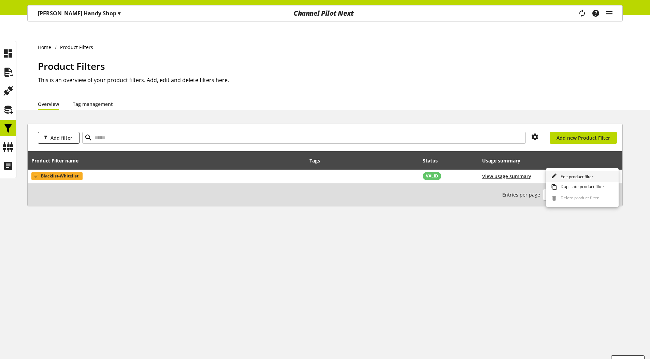
click at [580, 179] on span "Edit product filter" at bounding box center [575, 177] width 35 height 6
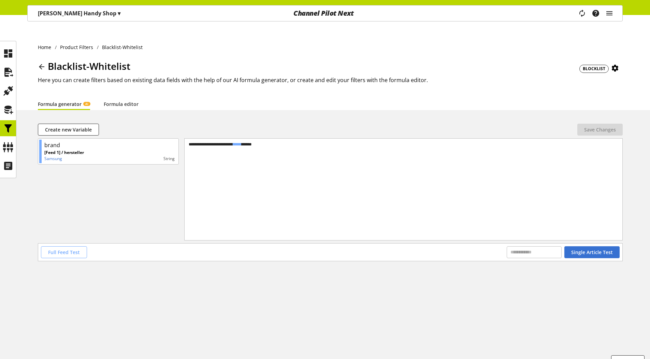
click at [65, 249] on span "Full Feed Test" at bounding box center [64, 252] width 32 height 7
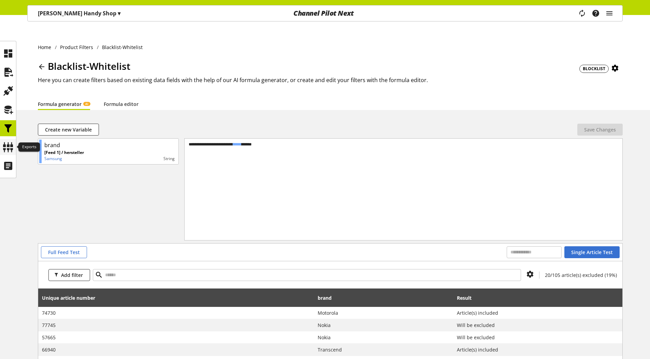
click at [3, 142] on icon at bounding box center [8, 148] width 11 height 14
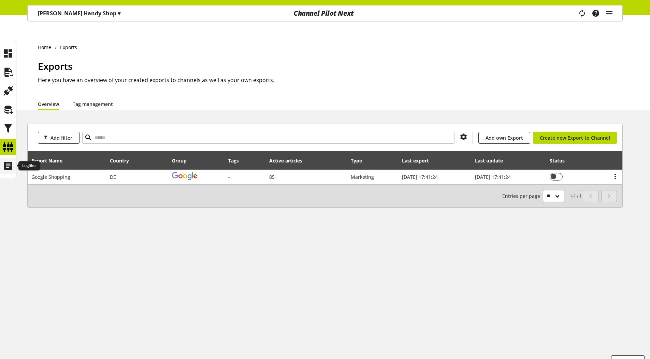
click at [4, 171] on icon at bounding box center [8, 166] width 11 height 14
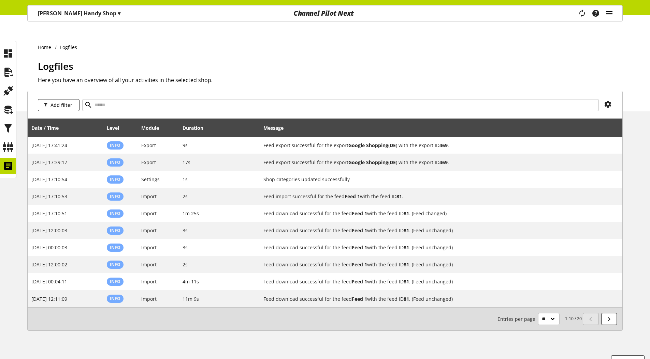
click at [610, 11] on icon "main navigation" at bounding box center [609, 13] width 8 height 12
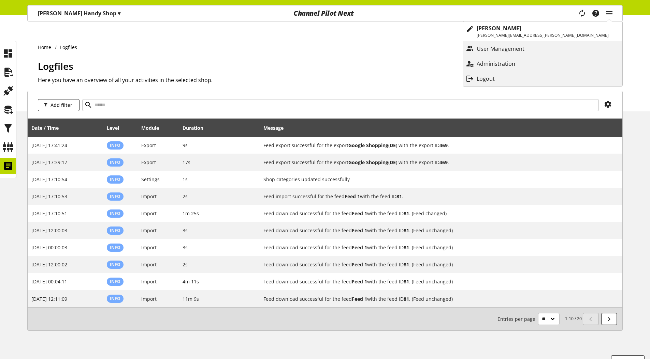
click at [529, 61] on p "Administration" at bounding box center [502, 64] width 52 height 8
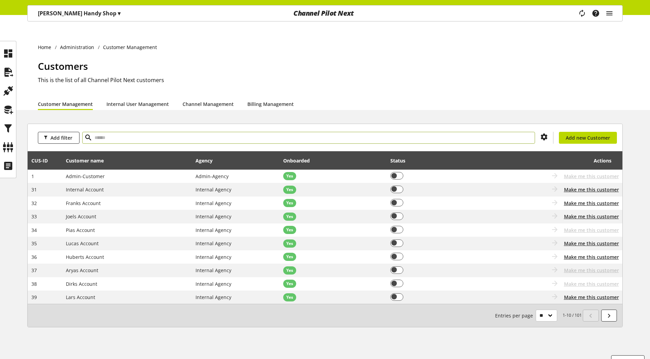
click at [111, 132] on input "text" at bounding box center [308, 138] width 453 height 12
click at [610, 310] on icon at bounding box center [609, 316] width 8 height 12
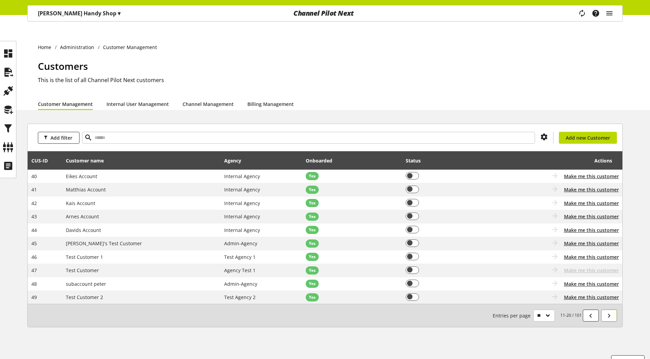
click at [610, 310] on icon at bounding box center [609, 316] width 8 height 12
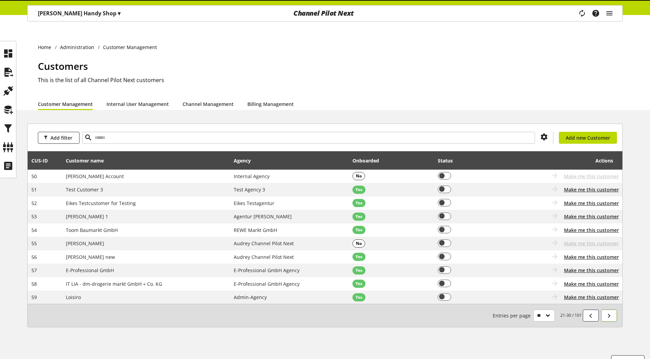
click at [610, 310] on icon at bounding box center [609, 316] width 8 height 12
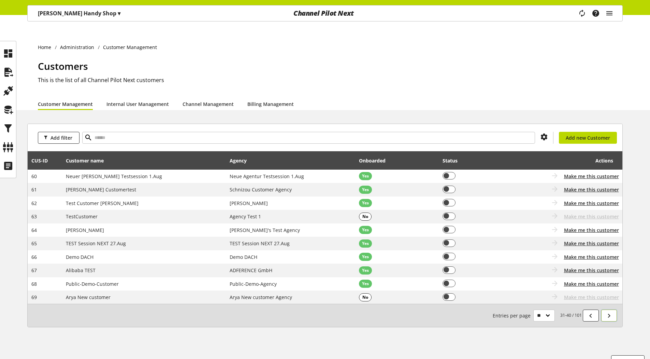
click at [610, 310] on icon at bounding box center [609, 316] width 8 height 12
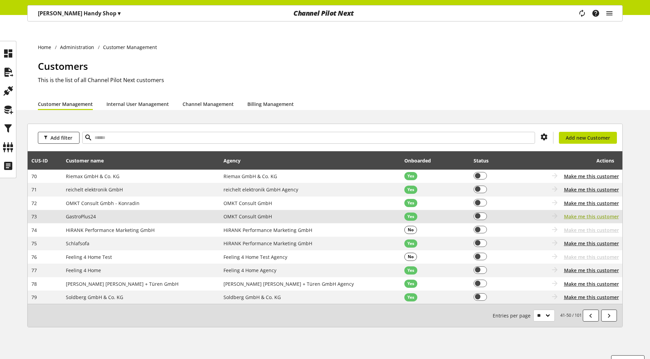
click at [600, 213] on span "Make me this customer" at bounding box center [591, 216] width 55 height 7
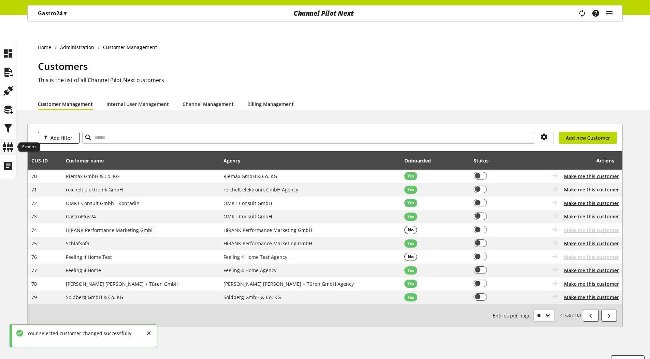
click at [9, 153] on icon at bounding box center [8, 148] width 11 height 14
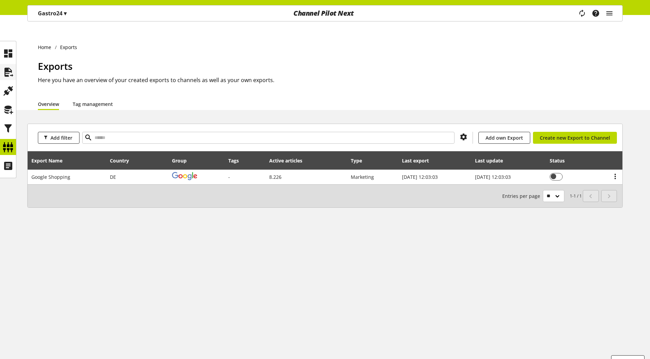
click at [11, 70] on icon at bounding box center [8, 72] width 11 height 14
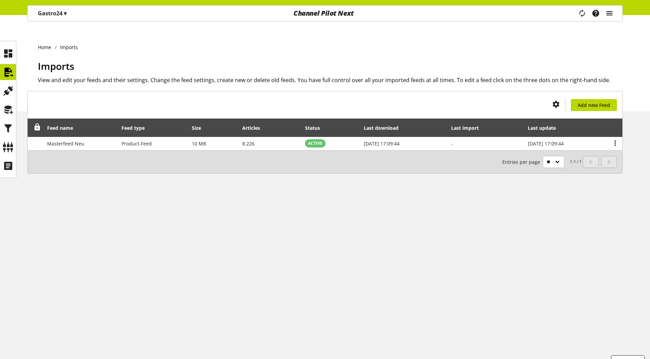
click at [607, 12] on icon "main navigation" at bounding box center [609, 13] width 8 height 12
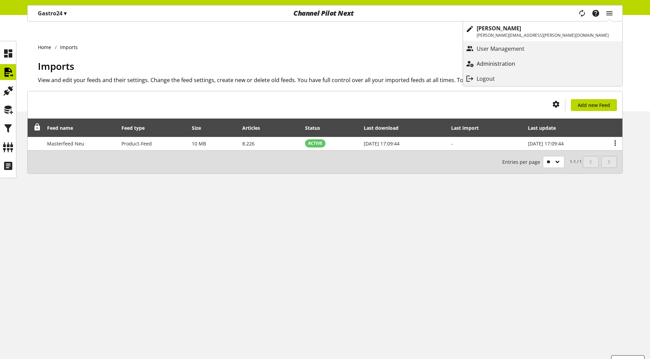
click at [529, 60] on p "Administration" at bounding box center [502, 64] width 52 height 8
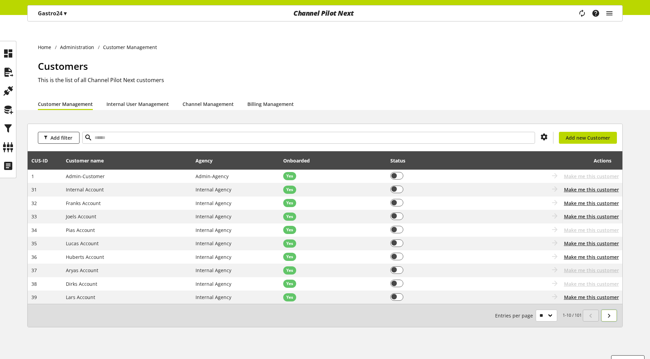
click at [612, 310] on icon at bounding box center [609, 316] width 8 height 12
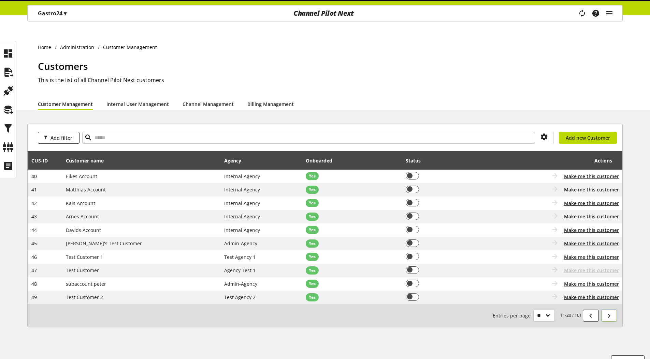
click at [612, 310] on icon at bounding box center [609, 316] width 8 height 12
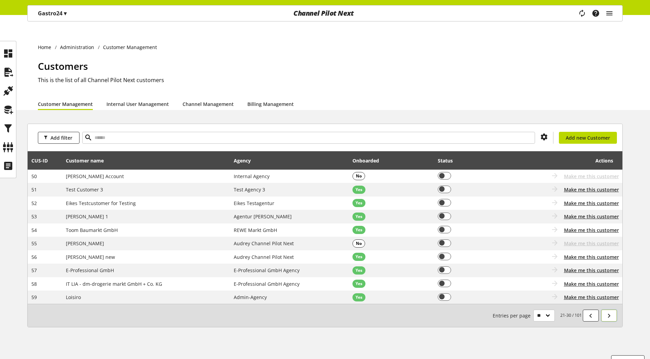
click at [612, 310] on icon at bounding box center [609, 316] width 8 height 12
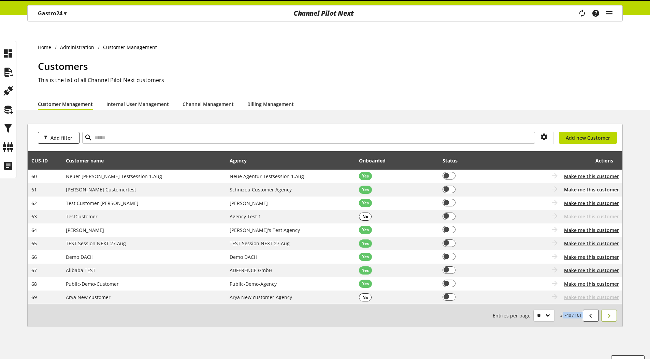
click at [612, 304] on div "31-40 / 101 Entries per page ** ** ** ***" at bounding box center [325, 315] width 594 height 23
click at [612, 310] on icon at bounding box center [609, 316] width 8 height 12
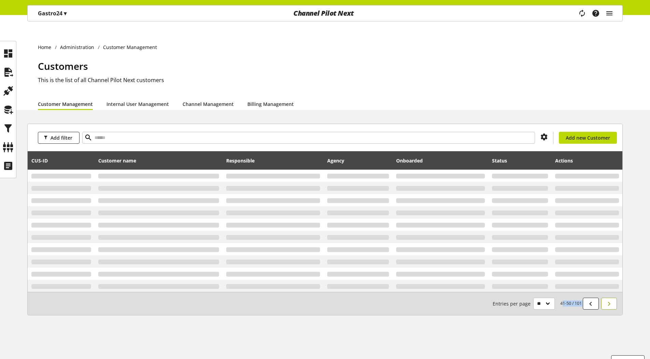
click at [612, 301] on div "41-50 / 101 Entries per page ** ** ** ***" at bounding box center [325, 303] width 594 height 23
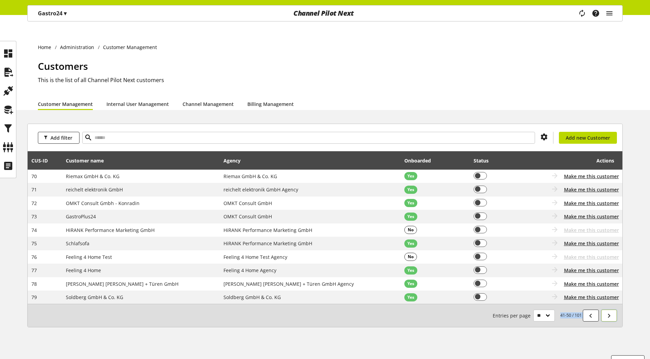
click at [612, 310] on icon at bounding box center [609, 316] width 8 height 12
click at [612, 304] on div "41-50 / 101 Entries per page ** ** ** ***" at bounding box center [325, 315] width 594 height 23
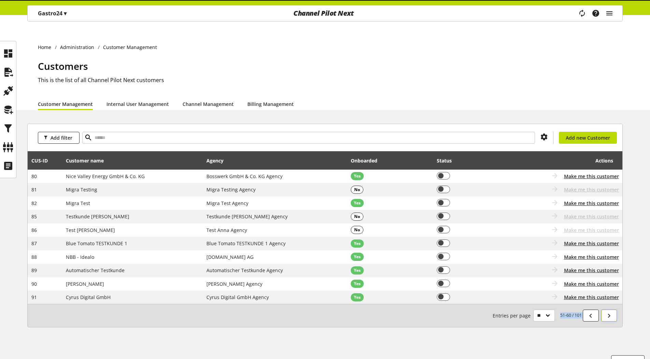
click at [612, 310] on icon at bounding box center [609, 316] width 8 height 12
click at [612, 304] on div "51-60 / 101 Entries per page ** ** ** ***" at bounding box center [325, 315] width 594 height 23
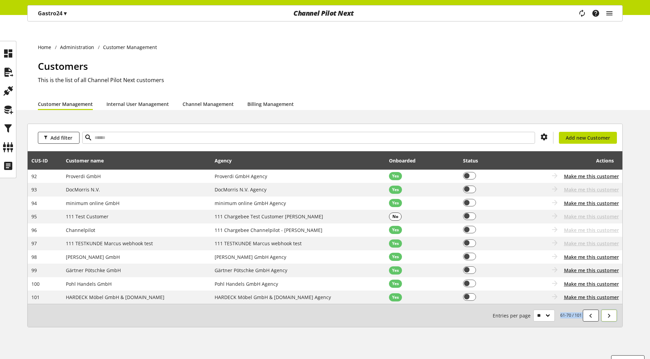
click at [612, 310] on icon at bounding box center [609, 316] width 8 height 12
click at [612, 304] on div "61-70 / 101 Entries per page ** ** ** ***" at bounding box center [325, 315] width 594 height 23
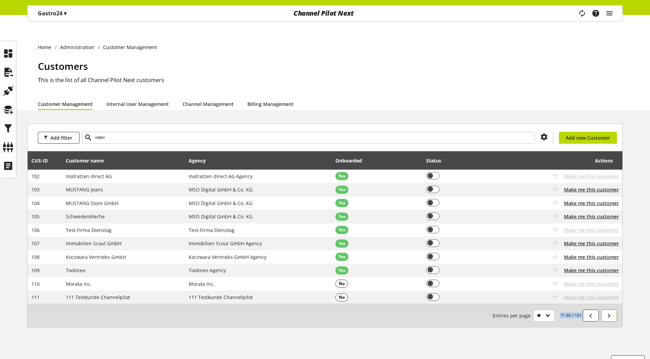
click at [612, 310] on icon at bounding box center [609, 316] width 8 height 12
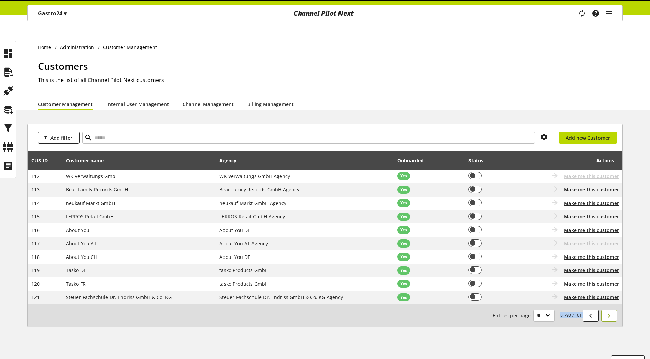
click at [612, 304] on div "81-90 / 101 Entries per page ** ** ** ***" at bounding box center [325, 315] width 594 height 23
click at [612, 310] on icon at bounding box center [609, 316] width 8 height 12
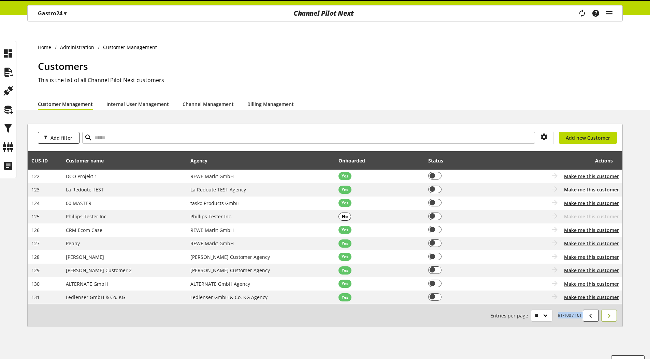
click at [612, 304] on div "91-100 / 101 Entries per page ** ** ** ***" at bounding box center [325, 315] width 594 height 23
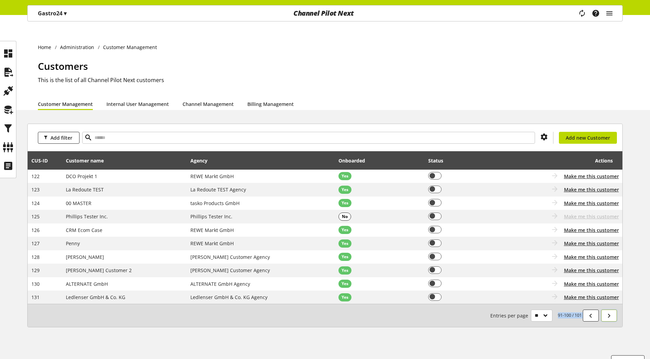
click at [612, 310] on icon at bounding box center [609, 316] width 8 height 12
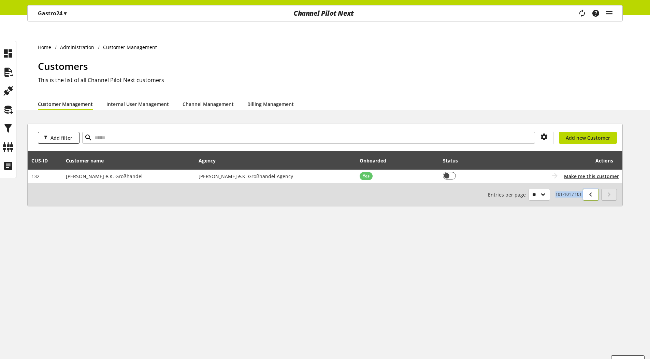
click at [591, 189] on icon at bounding box center [590, 195] width 8 height 12
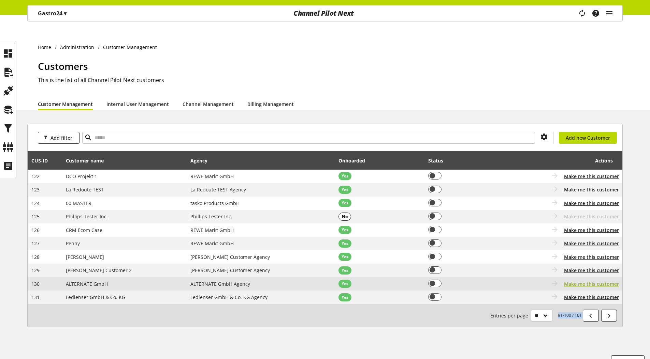
click at [574, 281] on span "Make me this customer" at bounding box center [591, 284] width 55 height 7
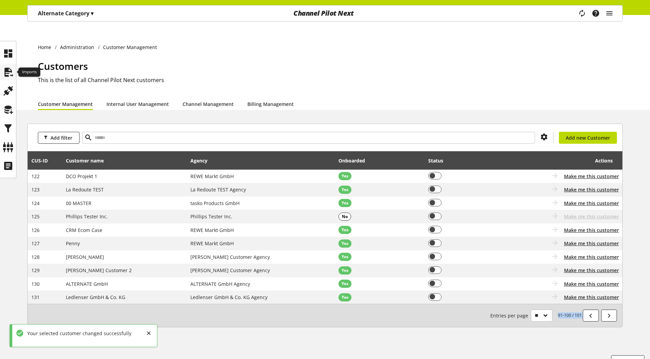
click at [6, 72] on icon at bounding box center [8, 72] width 11 height 14
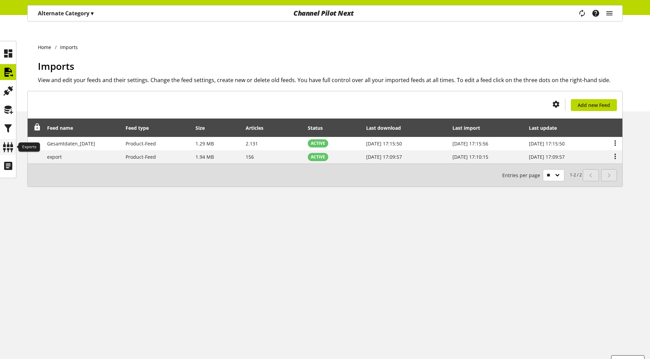
click at [5, 150] on icon at bounding box center [8, 148] width 11 height 14
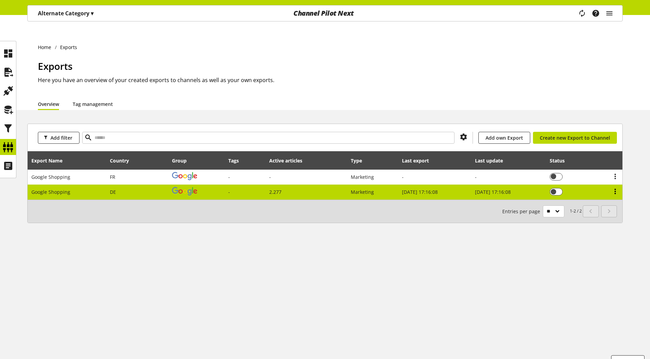
click at [614, 186] on icon at bounding box center [615, 192] width 8 height 12
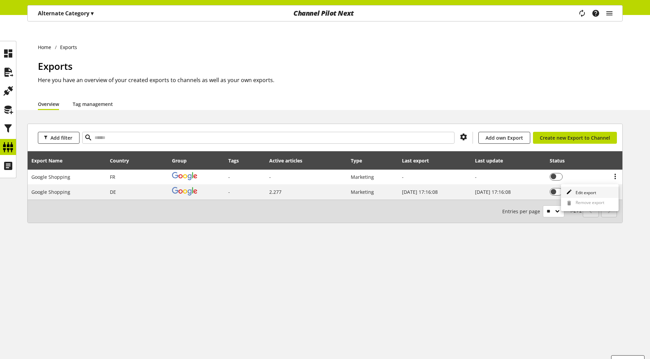
click at [586, 196] on link "Edit export" at bounding box center [590, 192] width 58 height 11
select select "********"
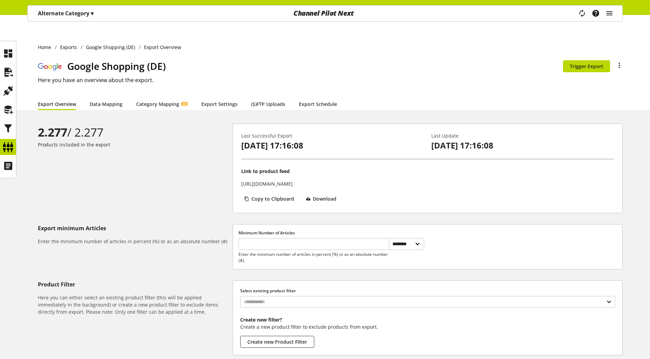
scroll to position [56, 0]
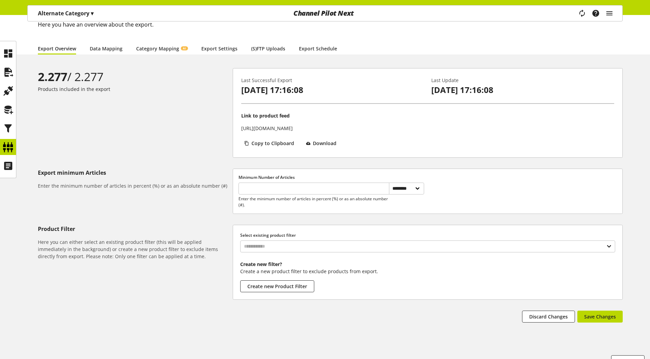
click at [74, 15] on p "Alternate Category ▾" at bounding box center [66, 13] width 56 height 8
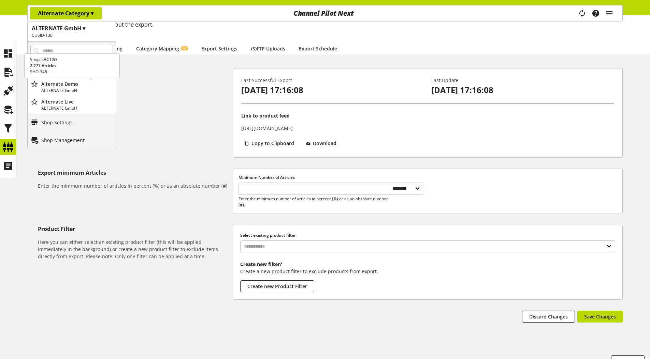
click at [60, 86] on p "Alternate Demo" at bounding box center [77, 83] width 72 height 7
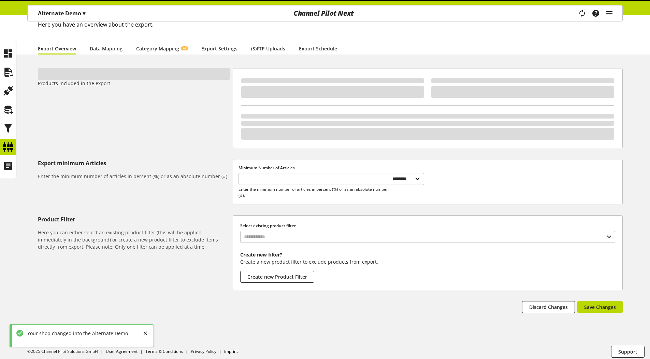
scroll to position [46, 0]
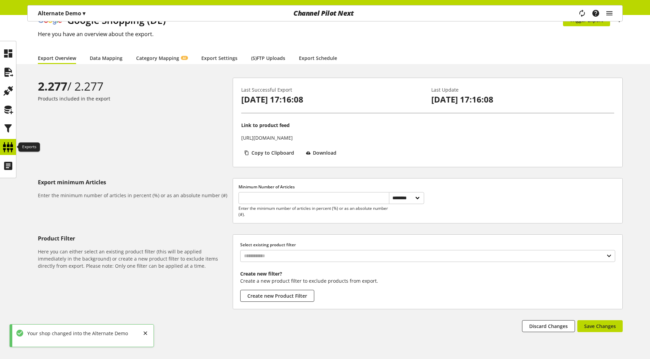
click at [9, 146] on icon at bounding box center [8, 148] width 11 height 14
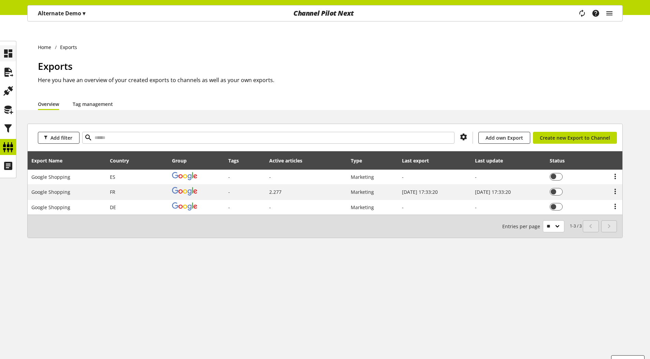
click at [11, 51] on icon at bounding box center [8, 54] width 11 height 14
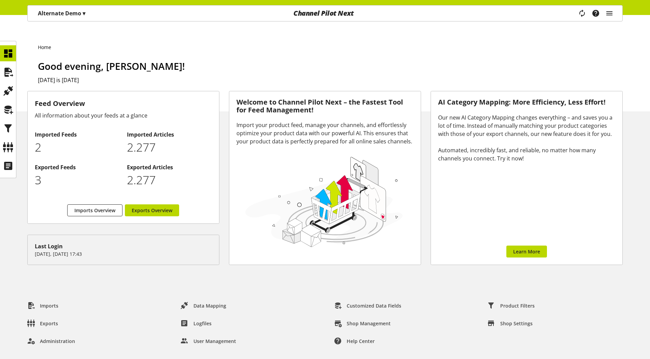
click at [56, 13] on p "Alternate Demo ▾" at bounding box center [61, 13] width 47 height 8
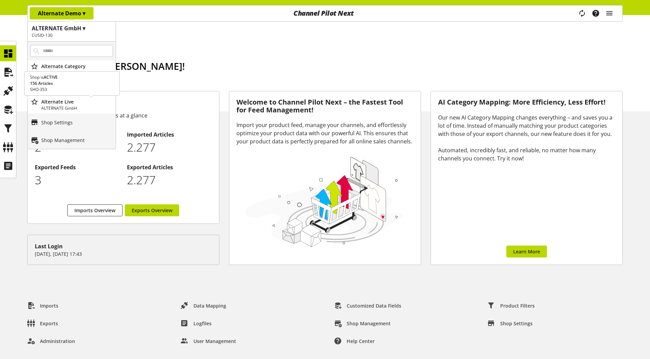
click at [67, 104] on p "Alternate Live" at bounding box center [77, 101] width 72 height 7
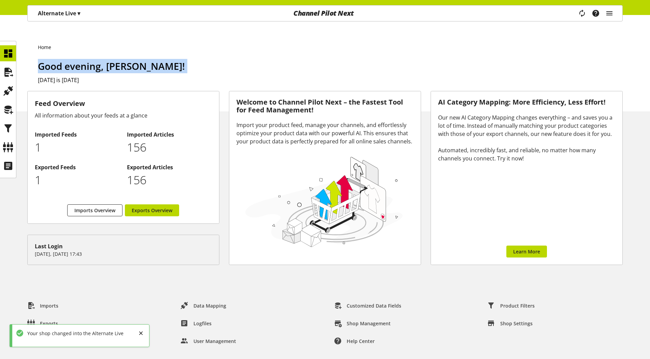
click at [614, 11] on div "Task manager Help center Sigurd Sippel sigurd.sippel@channelpilot.com User Mana…" at bounding box center [598, 13] width 48 height 16
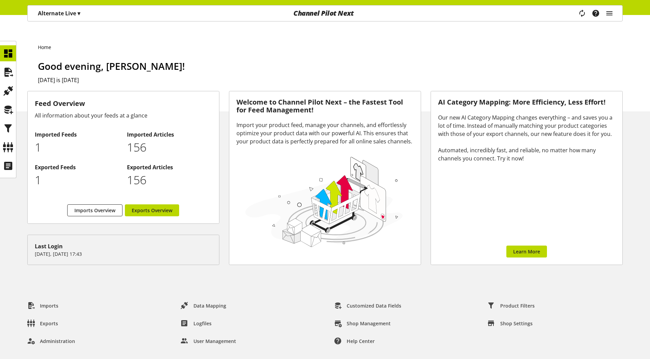
click at [613, 11] on div "Task manager Help center Sigurd Sippel sigurd.sippel@channelpilot.com User Mana…" at bounding box center [598, 13] width 48 height 16
click at [612, 11] on icon "main navigation" at bounding box center [609, 13] width 8 height 12
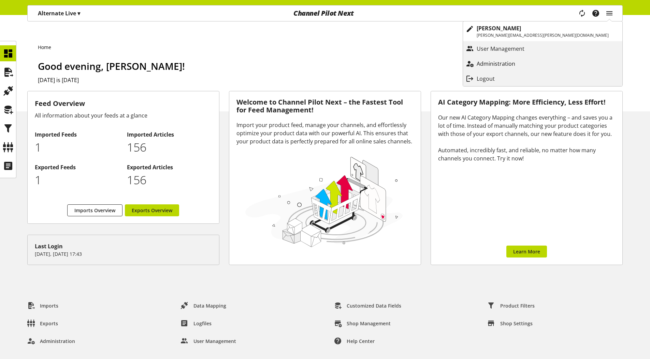
click at [568, 58] on link "Administration" at bounding box center [542, 64] width 159 height 12
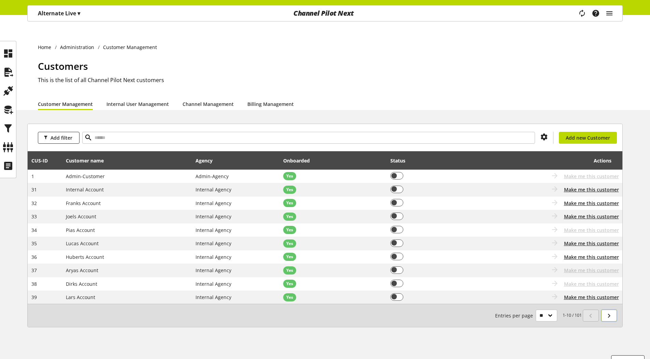
click at [606, 310] on icon at bounding box center [609, 316] width 8 height 12
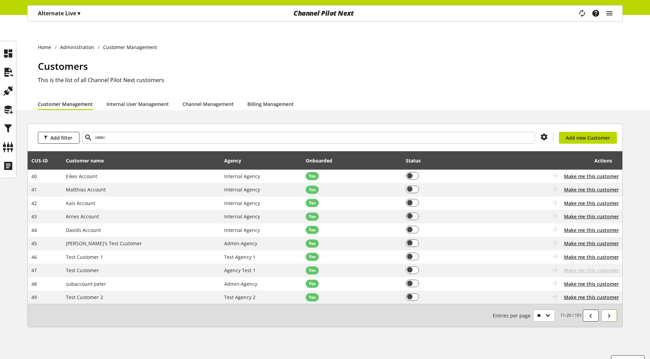
click at [612, 310] on icon at bounding box center [609, 316] width 8 height 12
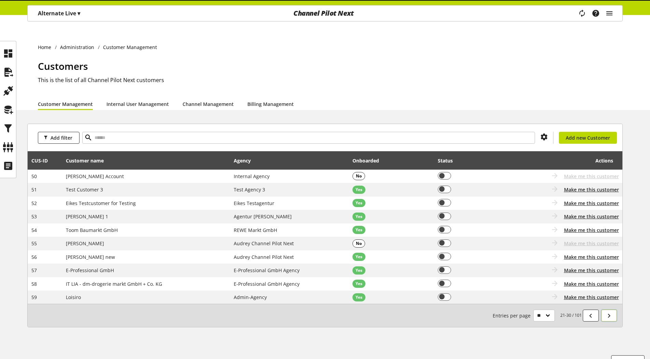
click at [612, 310] on icon at bounding box center [609, 316] width 8 height 12
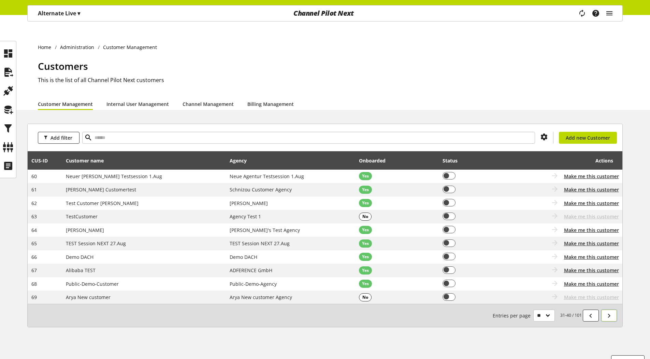
click at [612, 310] on icon at bounding box center [609, 316] width 8 height 12
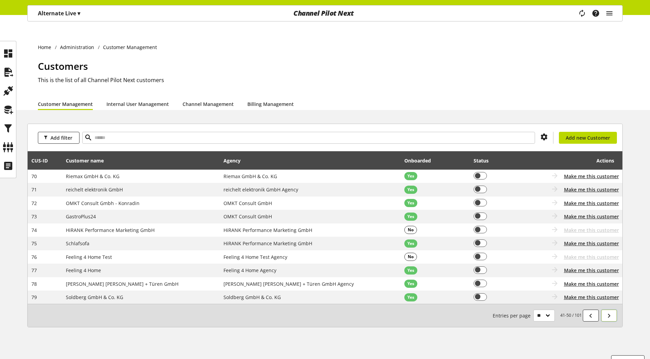
click at [612, 310] on icon at bounding box center [609, 316] width 8 height 12
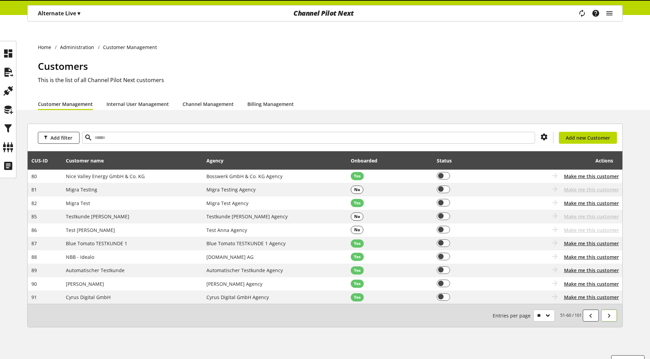
click at [612, 310] on icon at bounding box center [609, 316] width 8 height 12
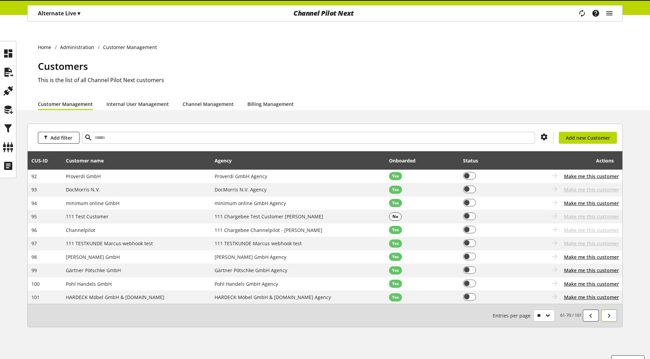
click at [612, 310] on icon at bounding box center [609, 316] width 8 height 12
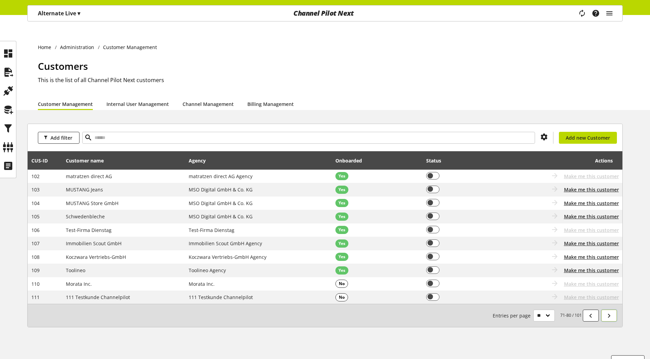
click at [612, 310] on icon at bounding box center [609, 316] width 8 height 12
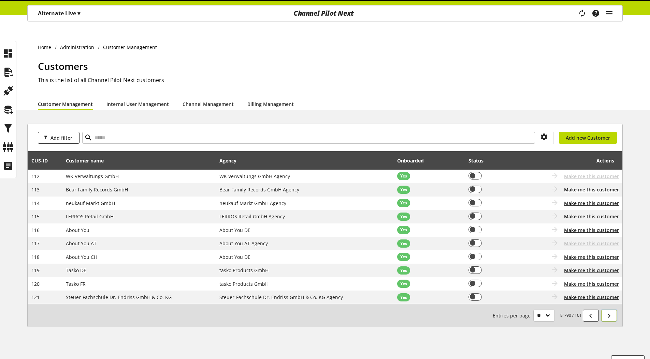
click at [612, 310] on icon at bounding box center [609, 316] width 8 height 12
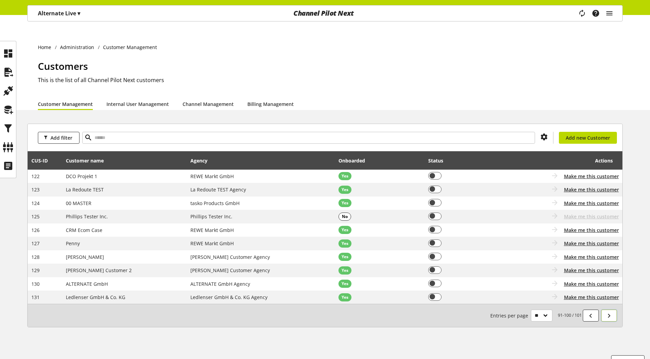
click at [612, 310] on icon at bounding box center [609, 316] width 8 height 12
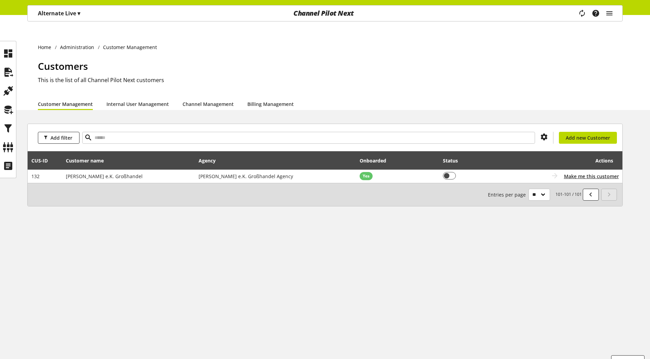
click at [612, 304] on div "Home Administration Customer Management Customers This is the list of all Chann…" at bounding box center [325, 201] width 650 height 344
click at [608, 17] on icon "main navigation" at bounding box center [609, 13] width 8 height 12
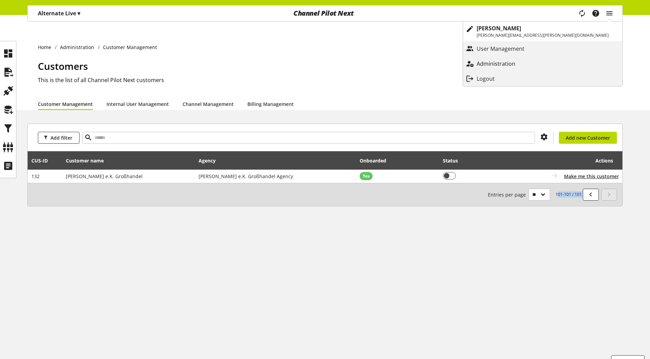
click at [529, 61] on p "Administration" at bounding box center [502, 64] width 52 height 8
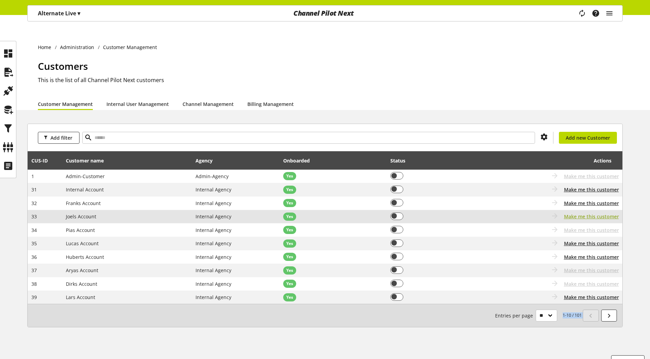
click at [590, 213] on span "Make me this customer" at bounding box center [591, 216] width 55 height 7
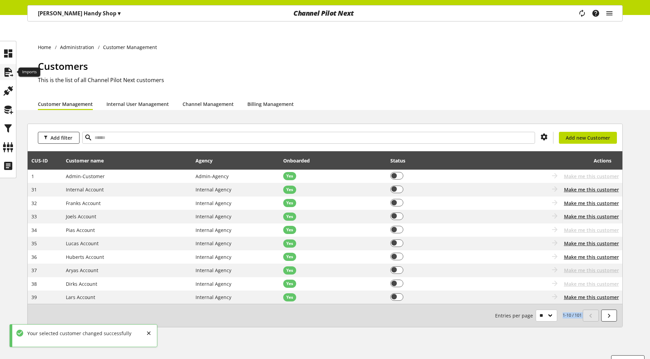
click at [5, 75] on icon at bounding box center [8, 72] width 11 height 14
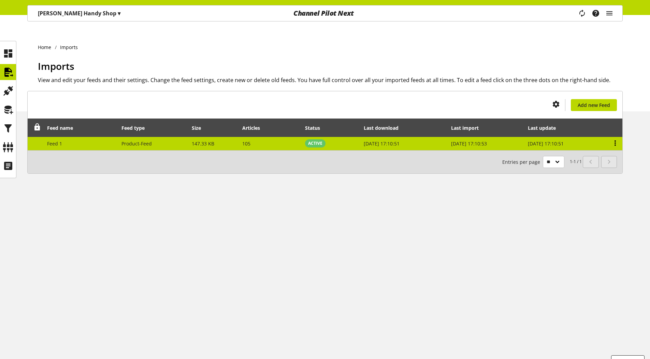
click at [612, 137] on icon at bounding box center [615, 143] width 8 height 12
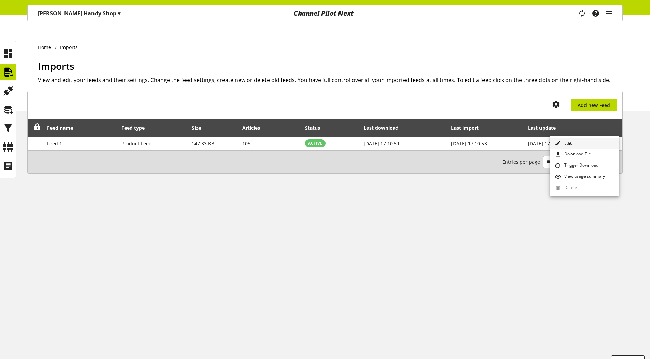
click at [592, 146] on link "Edit" at bounding box center [584, 143] width 70 height 11
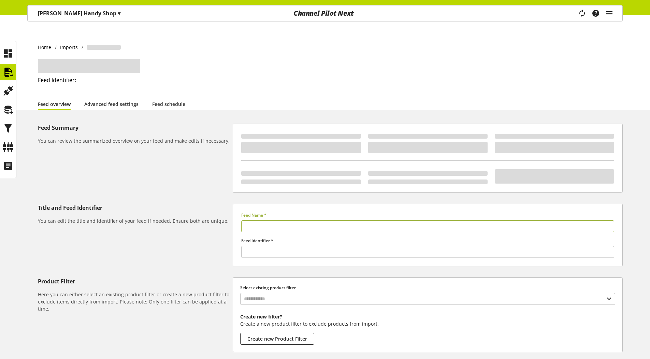
type input "******"
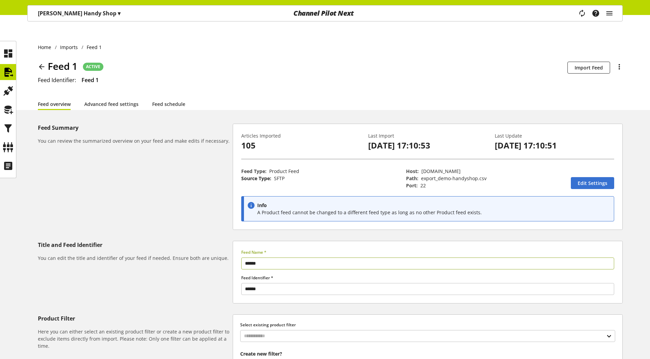
click at [16, 149] on div "Feed Summary You can review the summarized overview on your feed and make edits…" at bounding box center [325, 282] width 650 height 316
click at [6, 149] on icon at bounding box center [8, 148] width 11 height 14
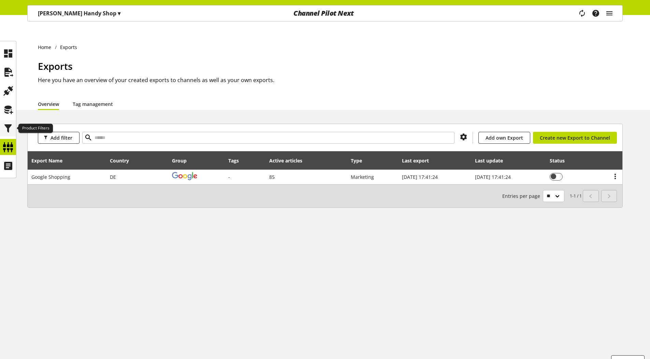
click at [1, 135] on div at bounding box center [8, 128] width 16 height 16
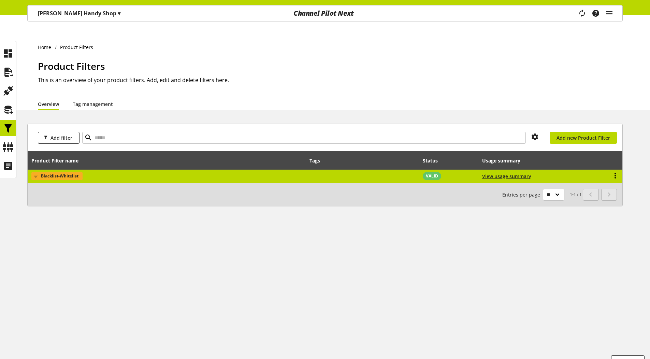
click at [615, 170] on icon at bounding box center [615, 176] width 8 height 12
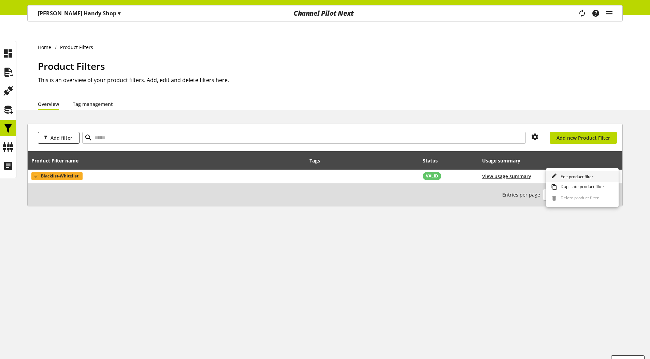
click at [597, 174] on link "Edit product filter" at bounding box center [582, 176] width 73 height 11
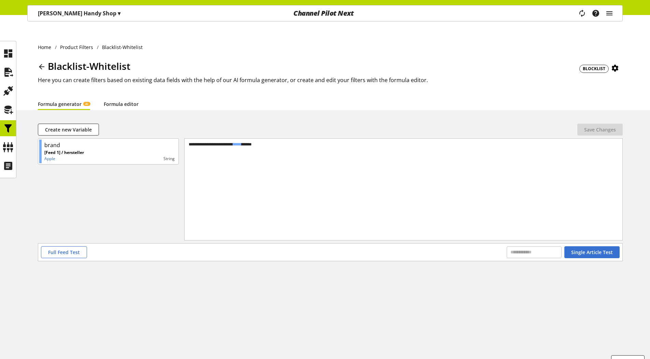
click at [113, 101] on link "Formula editor" at bounding box center [121, 104] width 35 height 7
click at [590, 66] on span "BLOCKLIST" at bounding box center [594, 69] width 23 height 6
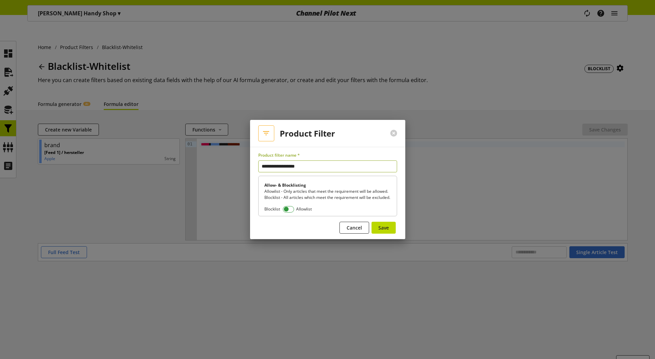
click at [284, 211] on span at bounding box center [288, 209] width 11 height 6
click at [383, 231] on span "Save" at bounding box center [383, 227] width 11 height 7
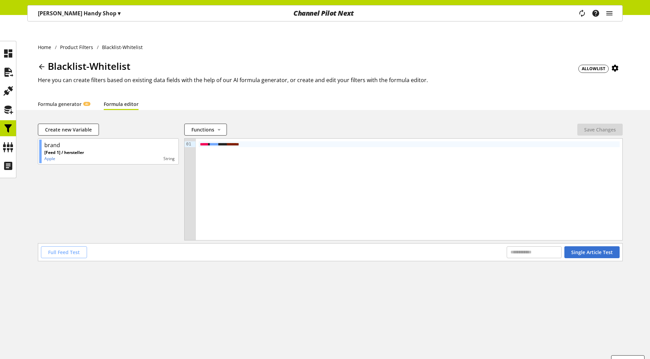
click at [49, 249] on span "Full Feed Test" at bounding box center [64, 252] width 32 height 7
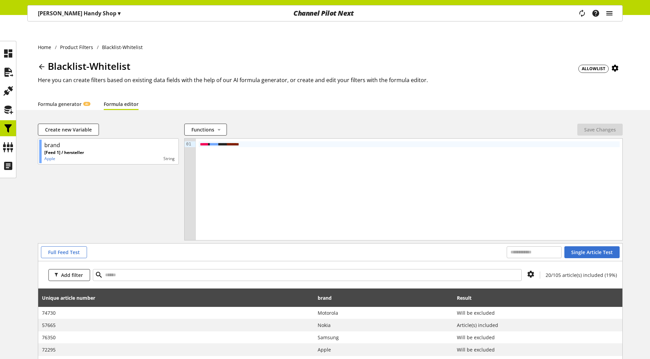
click at [612, 12] on icon "main navigation" at bounding box center [609, 13] width 8 height 12
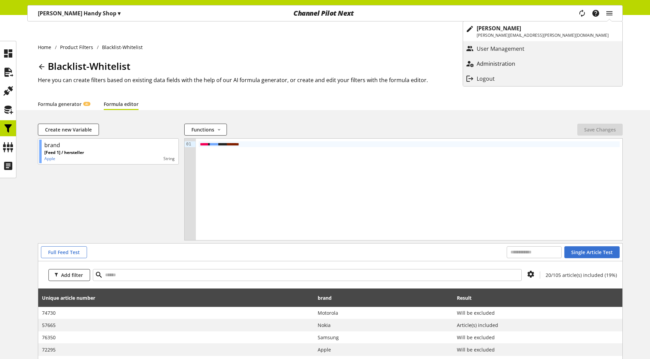
click at [553, 69] on link "Administration" at bounding box center [542, 64] width 159 height 12
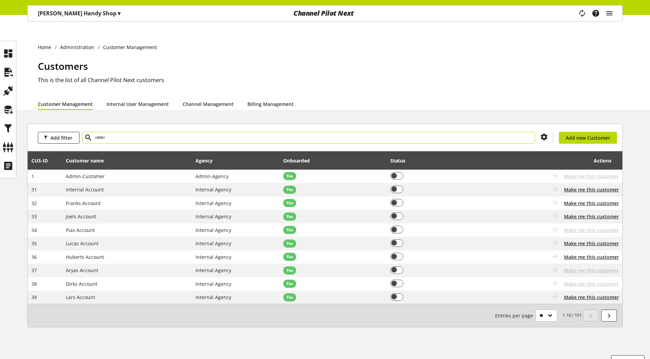
click at [186, 132] on input "text" at bounding box center [308, 138] width 453 height 12
type input "***"
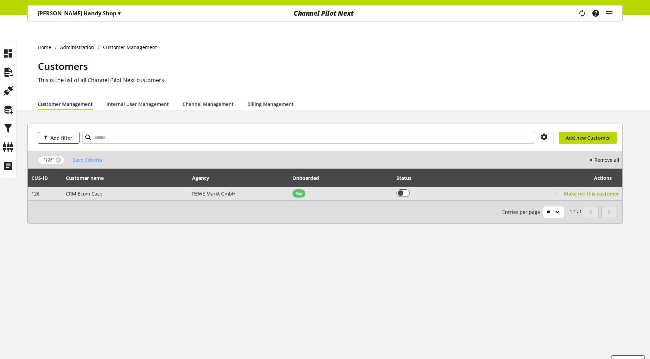
click at [593, 190] on span "Make me this customer" at bounding box center [591, 193] width 55 height 7
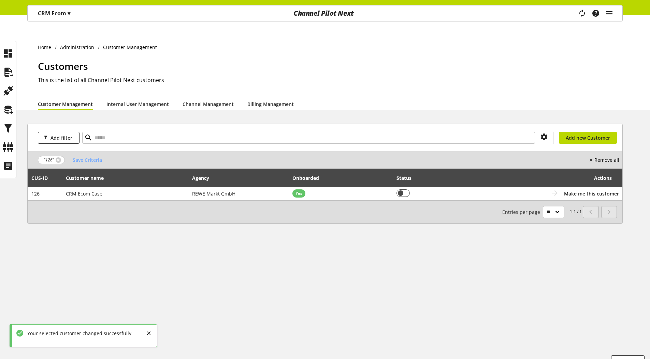
click at [62, 19] on div "CRM Ecom ▾" at bounding box center [54, 13] width 49 height 12
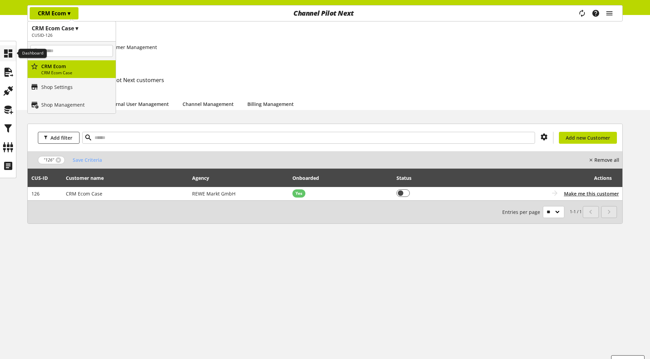
click at [11, 52] on icon at bounding box center [8, 54] width 11 height 14
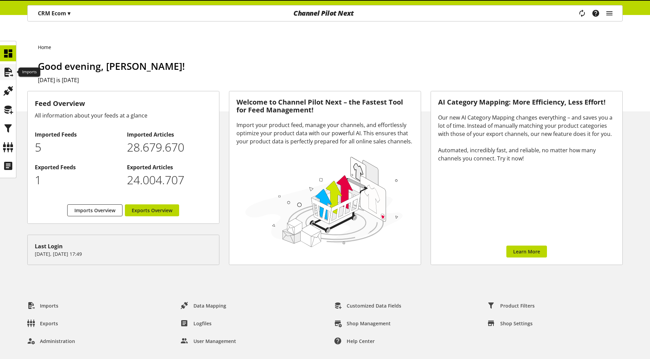
click at [8, 69] on icon at bounding box center [8, 72] width 11 height 14
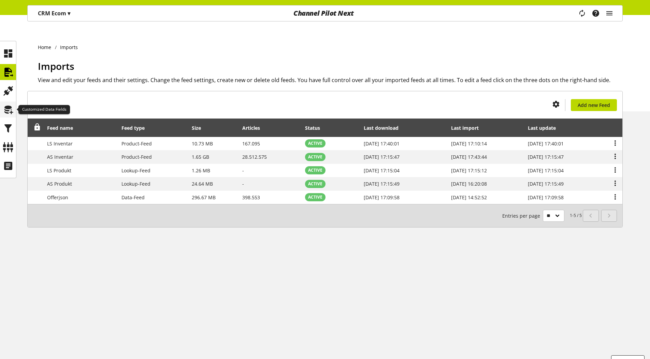
click at [5, 108] on icon at bounding box center [8, 110] width 11 height 14
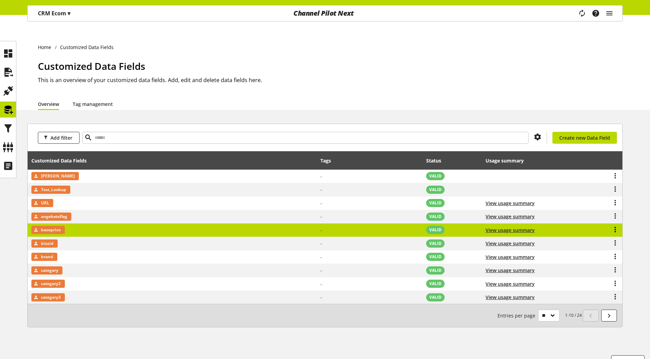
click at [617, 224] on icon at bounding box center [615, 230] width 8 height 12
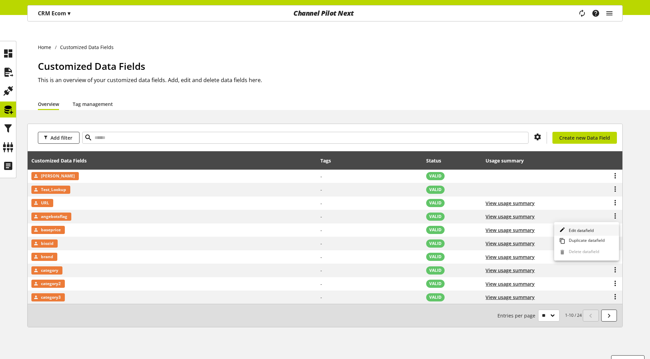
click at [581, 229] on span "Edit datafield" at bounding box center [580, 231] width 28 height 6
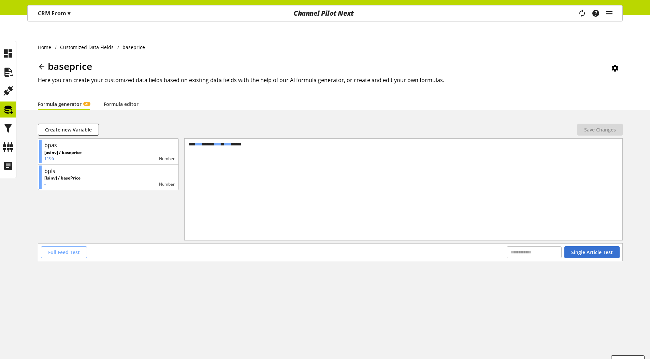
click at [58, 249] on span "Full Feed Test" at bounding box center [64, 252] width 32 height 7
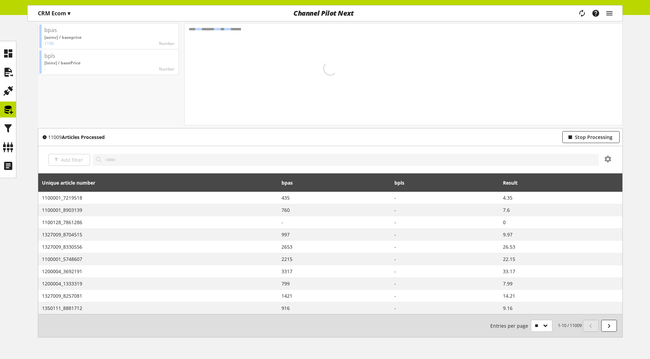
scroll to position [119, 0]
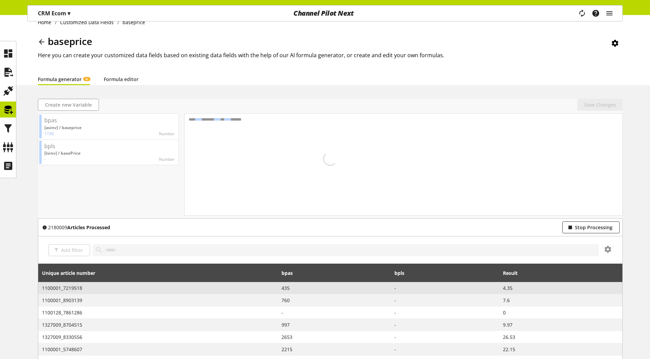
scroll to position [32, 0]
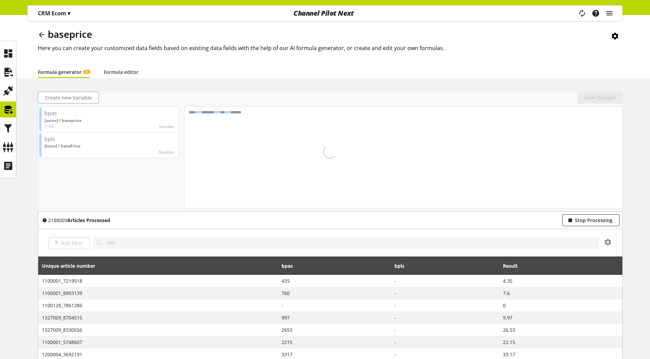
click at [63, 7] on div "CRM Ecom ▾" at bounding box center [54, 13] width 49 height 12
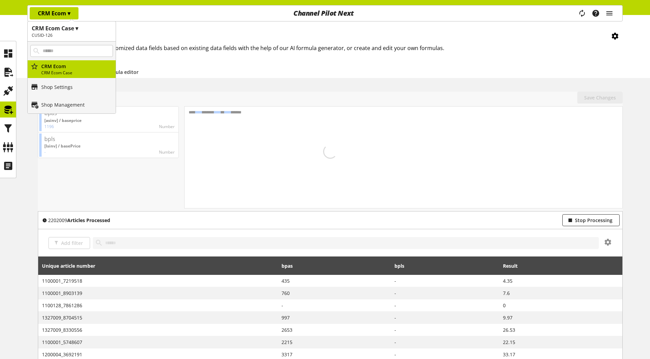
click at [61, 29] on h1 "CRM Ecom Case ▾" at bounding box center [72, 28] width 80 height 8
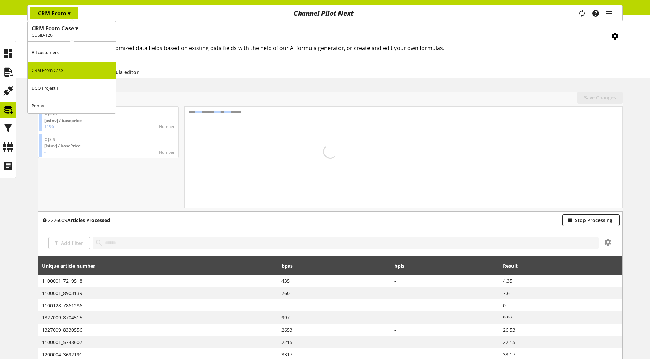
click at [119, 17] on div "CRM Ecom ▾ CRM Ecom Case ▾ CUSID-126 All customers CRM Ecom Case DCO Projekt 1 …" at bounding box center [126, 13] width 196 height 16
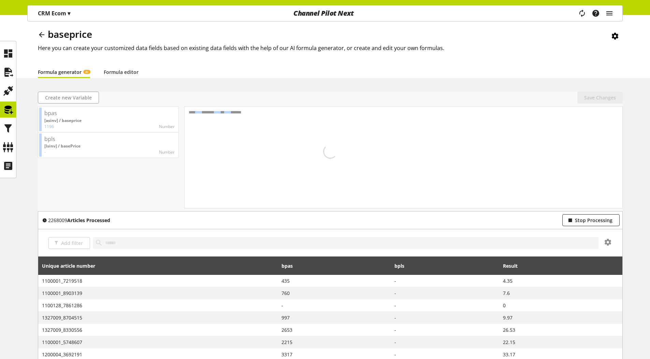
click at [59, 15] on p "CRM Ecom ▾" at bounding box center [54, 13] width 32 height 8
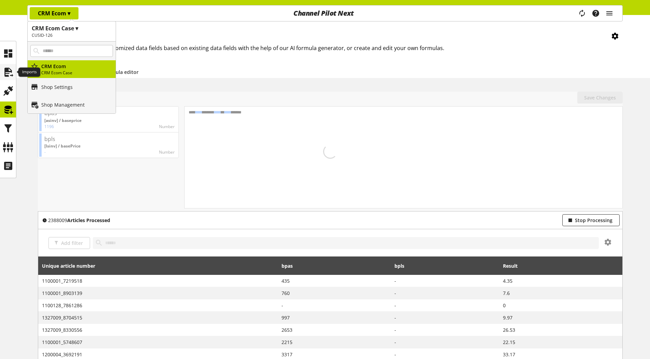
click at [12, 72] on icon at bounding box center [8, 72] width 11 height 14
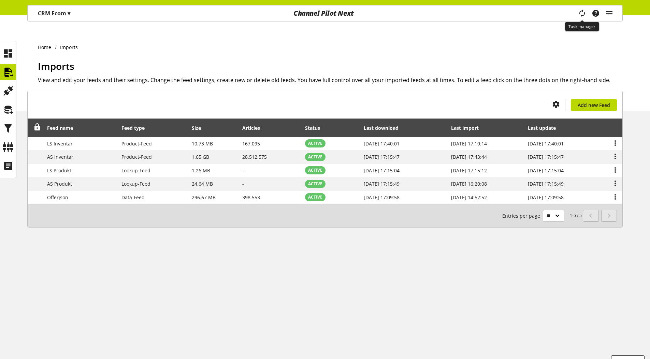
click at [581, 12] on icon "main navigation" at bounding box center [582, 13] width 14 height 15
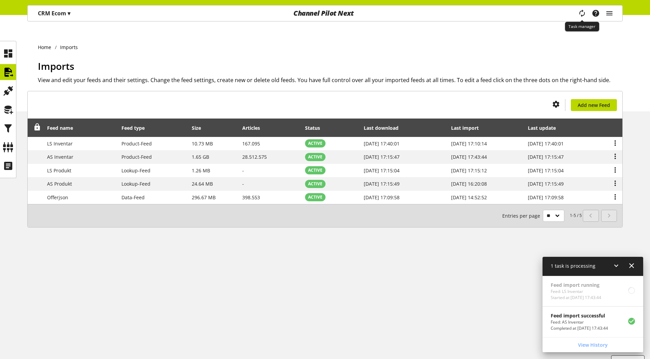
click at [581, 12] on icon "main navigation" at bounding box center [582, 13] width 8 height 12
